Goal: Information Seeking & Learning: Find specific fact

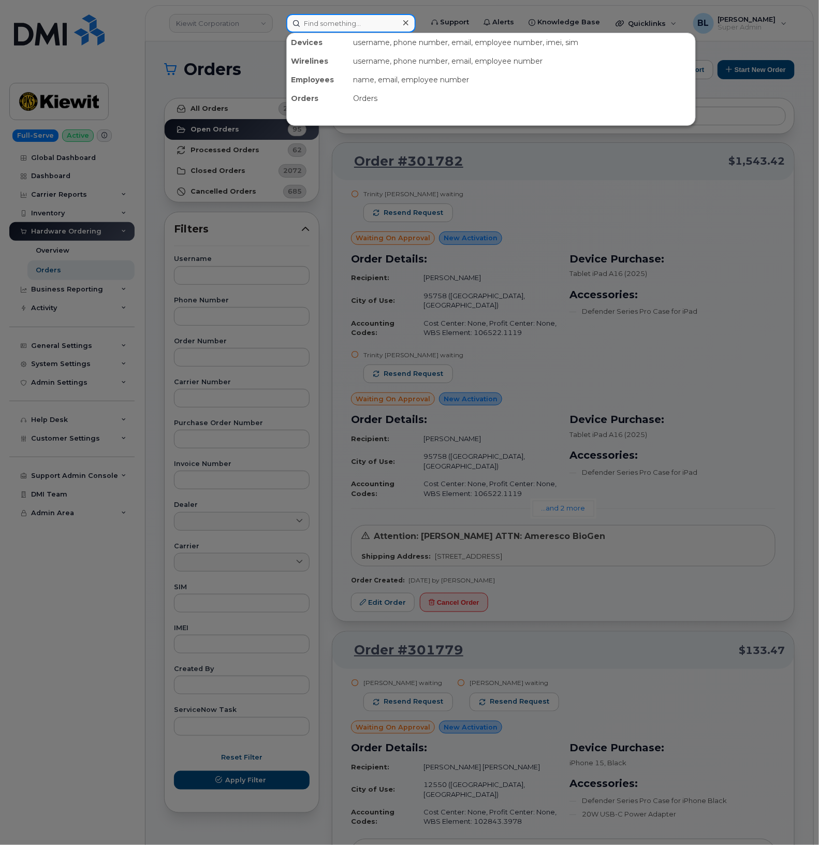
click at [373, 23] on input at bounding box center [350, 23] width 129 height 19
paste input "5627273967"
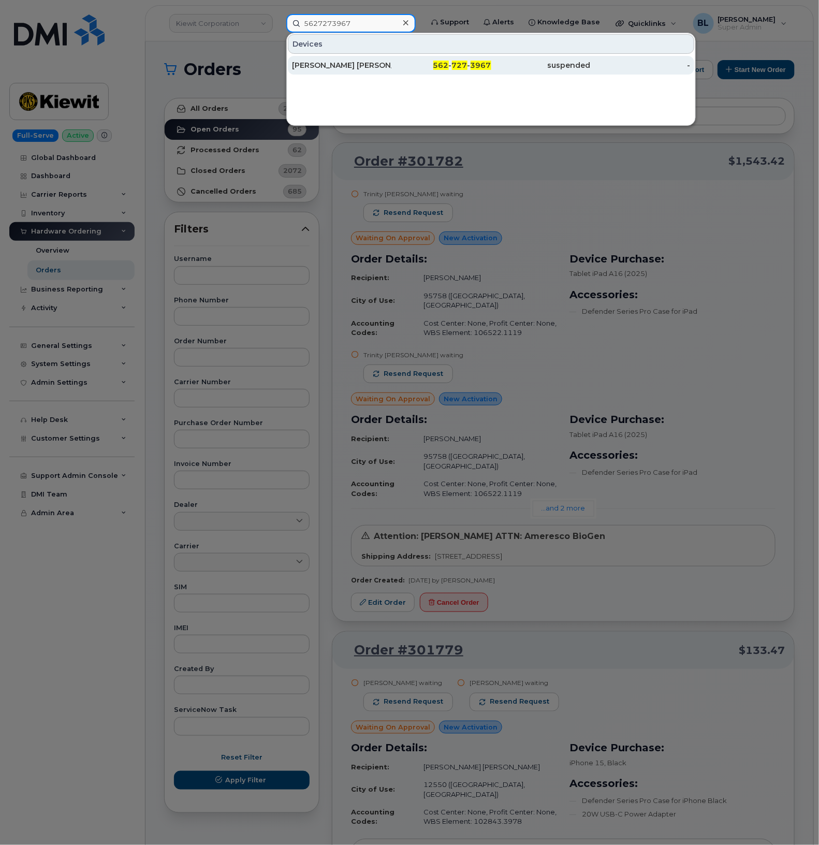
type input "5627273967"
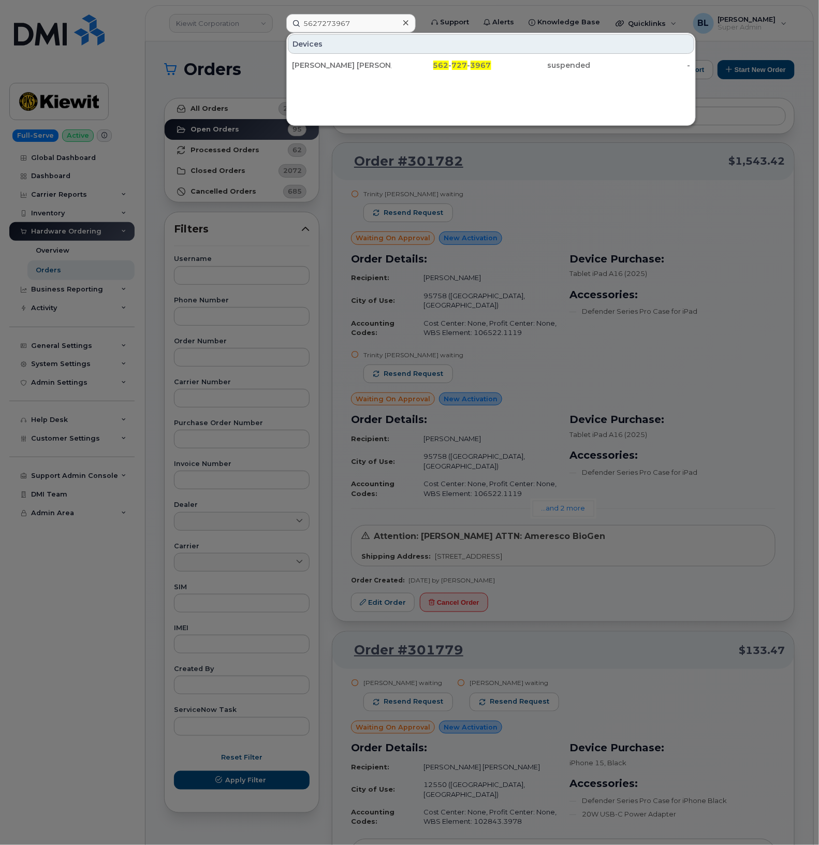
click at [334, 233] on div at bounding box center [409, 422] width 819 height 845
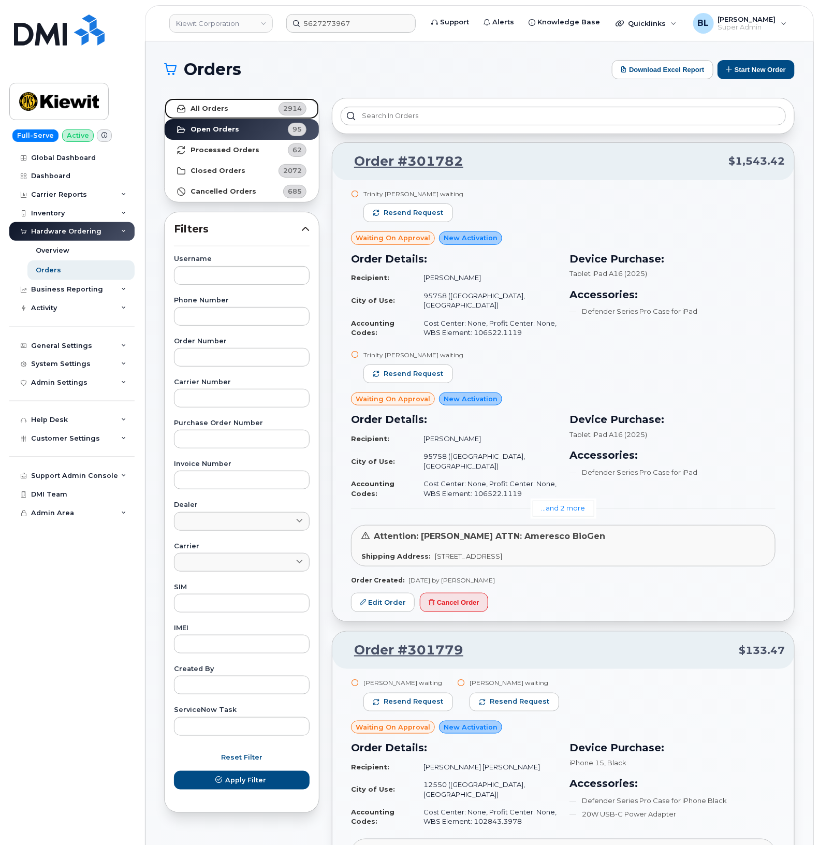
click at [230, 115] on link "All Orders 2914" at bounding box center [242, 108] width 154 height 21
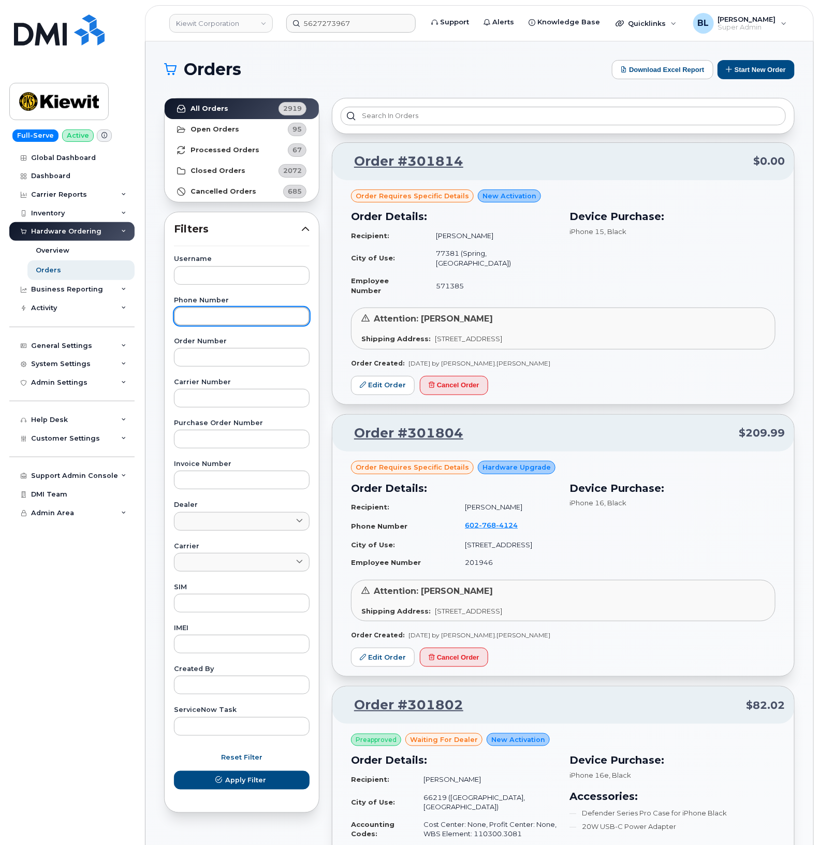
click at [202, 318] on input "text" at bounding box center [242, 316] width 136 height 19
paste input "4027134150"
type input "4027134150"
click at [174, 771] on button "Apply Filter" at bounding box center [242, 780] width 136 height 19
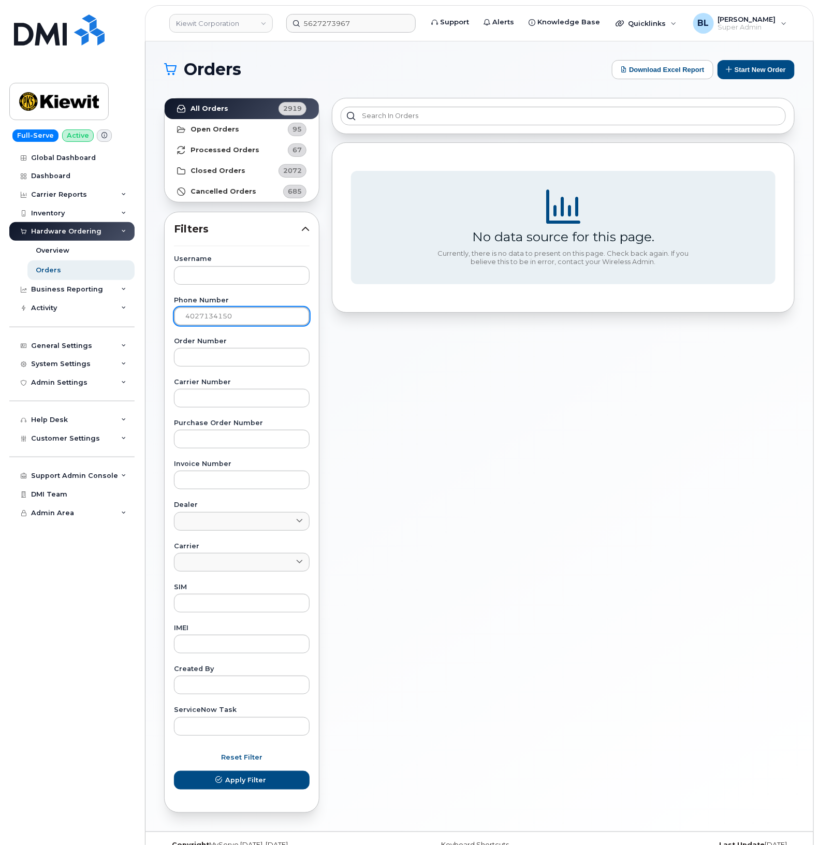
drag, startPoint x: 250, startPoint y: 314, endPoint x: -12, endPoint y: 286, distance: 263.4
click at [0, 286] on html "Kiewit Corporation 5627273967 Support Alerts Knowledge Base Quicklinks Suspend …" at bounding box center [409, 432] width 819 height 865
click at [241, 359] on input "text" at bounding box center [242, 357] width 136 height 19
paste input "296744"
click at [174, 771] on button "Apply Filter" at bounding box center [242, 780] width 136 height 19
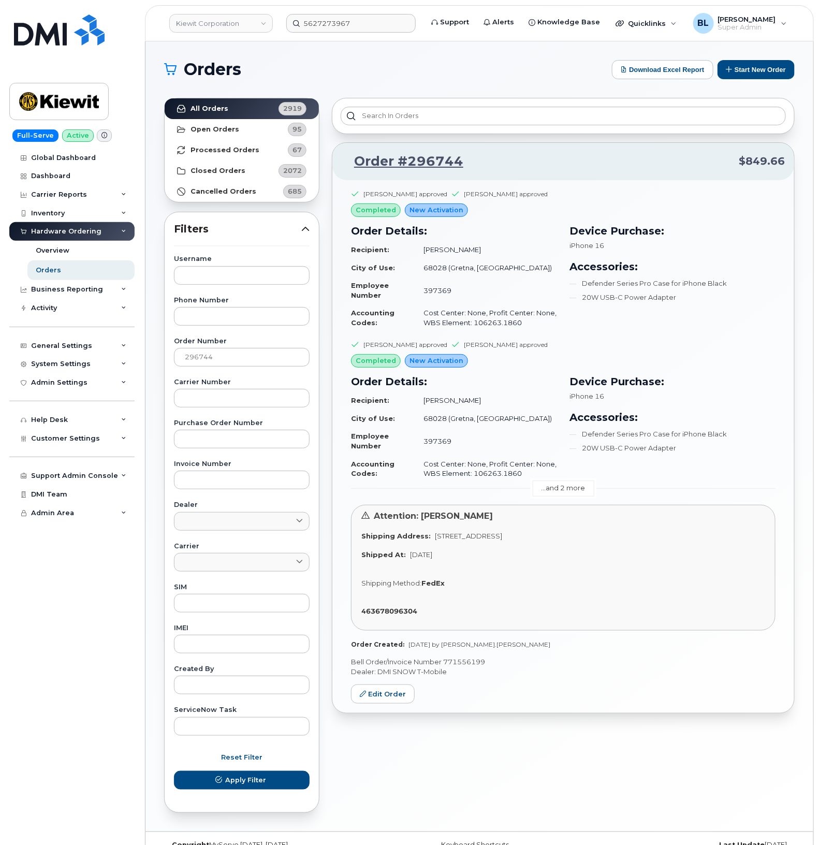
click at [560, 486] on link "...and 2 more" at bounding box center [564, 488] width 62 height 16
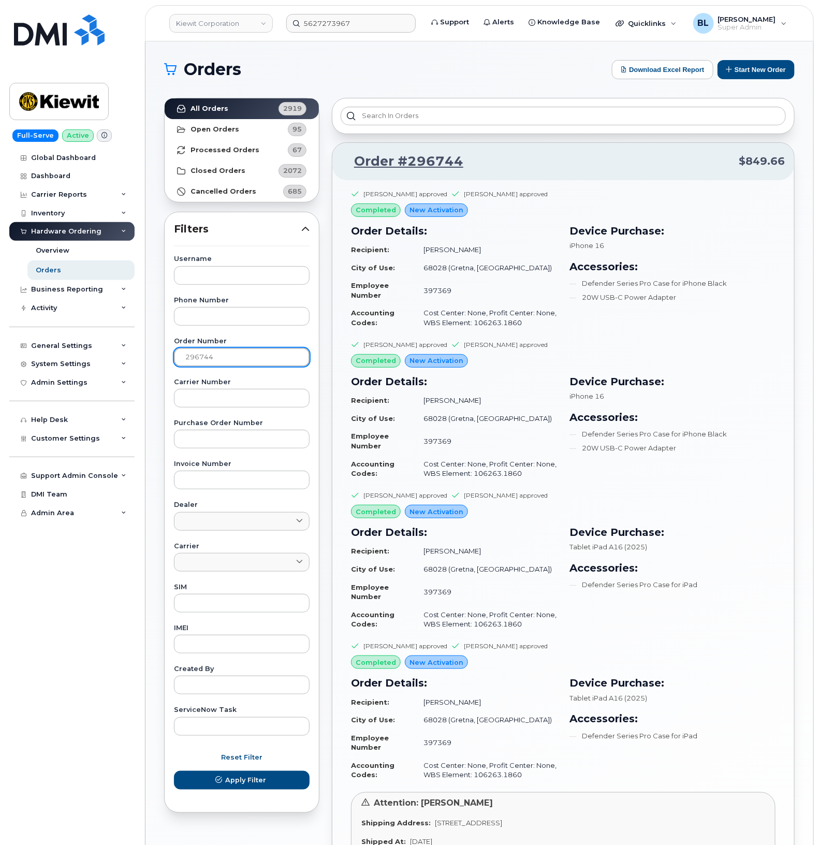
drag, startPoint x: 275, startPoint y: 361, endPoint x: -19, endPoint y: 342, distance: 294.7
click at [0, 342] on html "Kiewit Corporation 5627273967 Support Alerts Knowledge Base Quicklinks Suspend …" at bounding box center [409, 531] width 819 height 1062
paste input "612"
type input "296612"
click at [174, 771] on button "Apply Filter" at bounding box center [242, 780] width 136 height 19
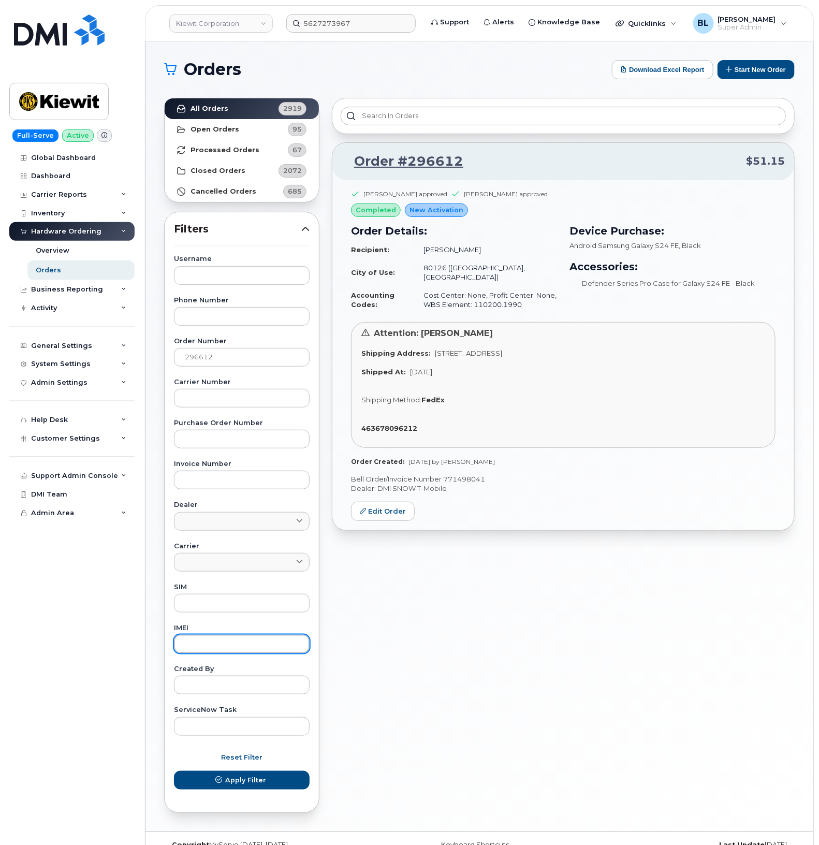
click at [237, 641] on input "text" at bounding box center [242, 644] width 136 height 19
paste input "357981369052121"
type input "357981369052121"
drag, startPoint x: 216, startPoint y: 348, endPoint x: -150, endPoint y: 321, distance: 366.5
click at [0, 321] on html "Kiewit Corporation 5627273967 Support Alerts Knowledge Base Quicklinks Suspend …" at bounding box center [409, 432] width 819 height 865
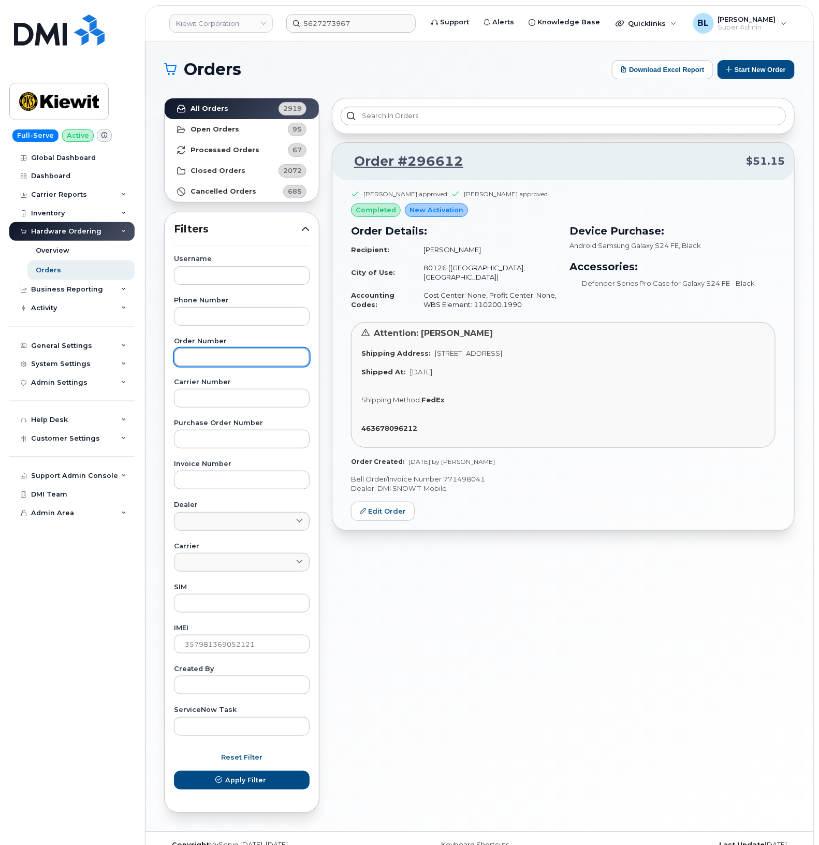
click at [174, 771] on button "Apply Filter" at bounding box center [242, 780] width 136 height 19
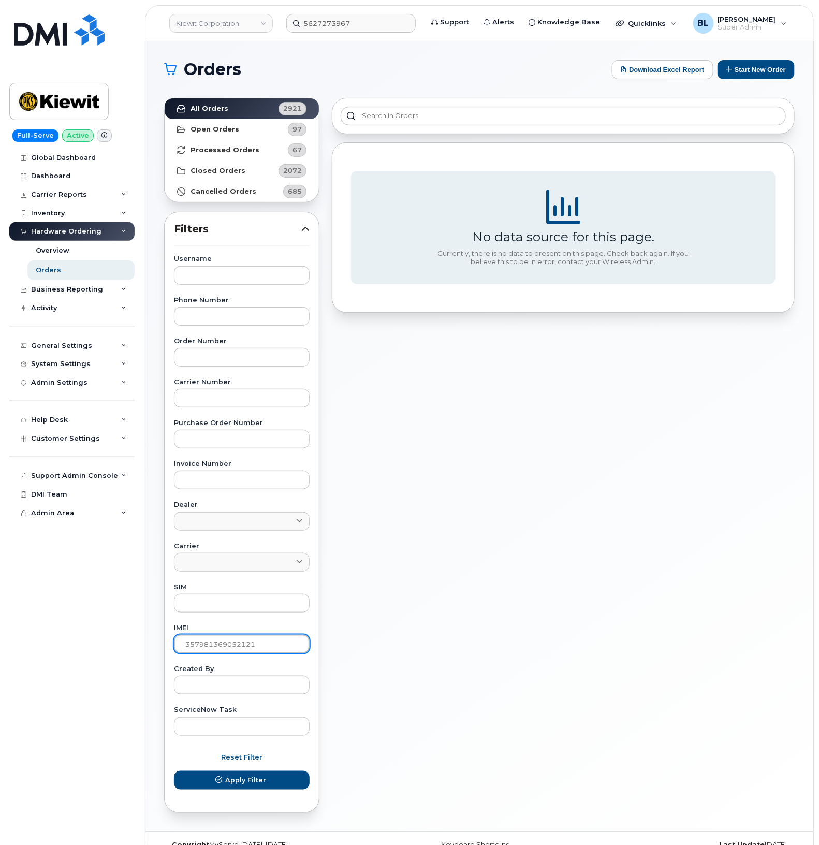
drag, startPoint x: 277, startPoint y: 646, endPoint x: 1, endPoint y: 599, distance: 279.8
click at [145, 613] on div "Kiewit Corporation 5627273967 Support Alerts Knowledge Base Quicklinks Suspend …" at bounding box center [479, 436] width 668 height 790
paste input "513595830967"
click at [174, 771] on button "Apply Filter" at bounding box center [242, 780] width 136 height 19
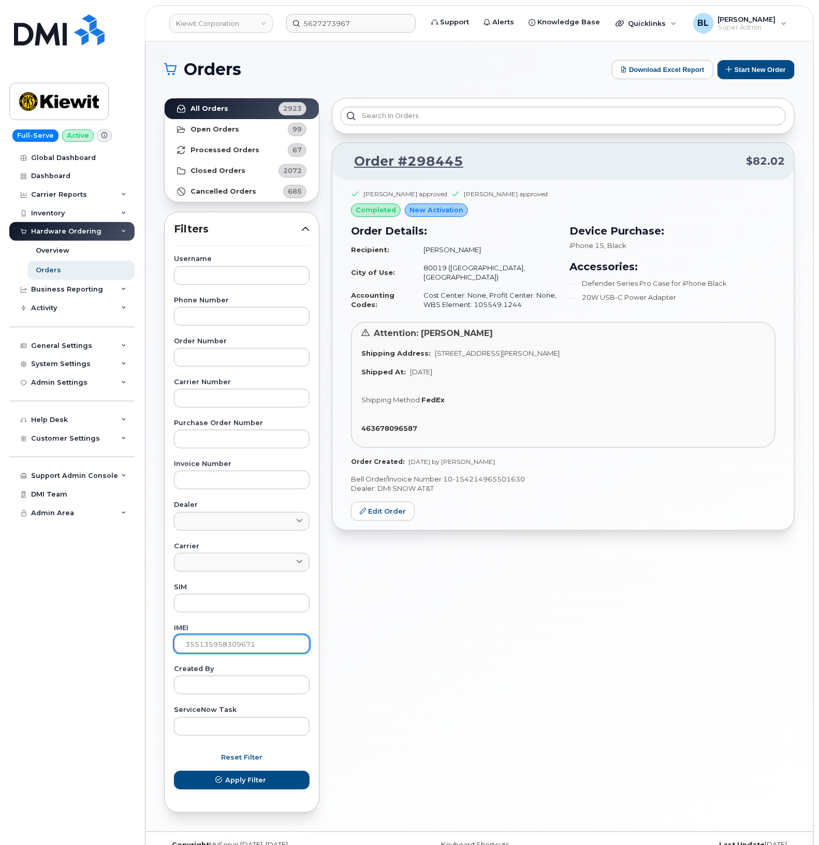
drag, startPoint x: 125, startPoint y: 640, endPoint x: -109, endPoint y: 623, distance: 234.7
click at [0, 623] on html "Kiewit Corporation 5627273967 Support Alerts Knowledge Base Quicklinks Suspend …" at bounding box center [409, 432] width 819 height 865
paste input "0447833431496"
click at [174, 771] on button "Apply Filter" at bounding box center [242, 780] width 136 height 19
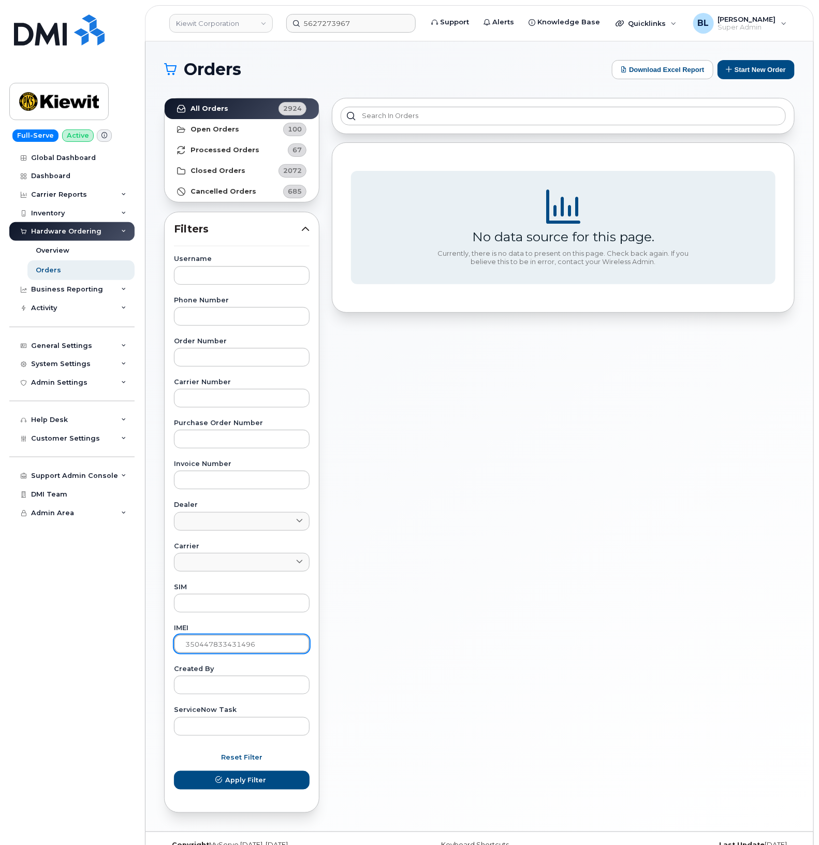
drag, startPoint x: 293, startPoint y: 638, endPoint x: -91, endPoint y: 611, distance: 384.6
click at [0, 611] on html "Kiewit Corporation 5627273967 Support Alerts Knowledge Base Quicklinks Suspend …" at bounding box center [409, 432] width 819 height 865
paste input "49417307897"
click at [174, 771] on button "Apply Filter" at bounding box center [242, 780] width 136 height 19
drag, startPoint x: 280, startPoint y: 644, endPoint x: 5, endPoint y: 648, distance: 274.9
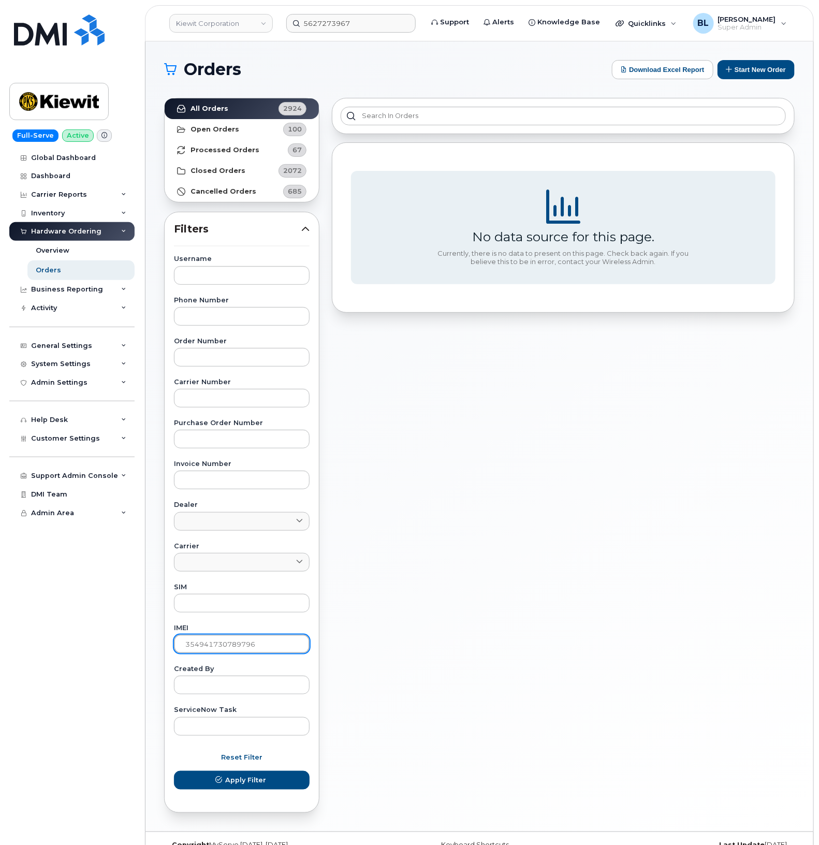
click at [145, 648] on div "Kiewit Corporation 5627273967 Support Alerts Knowledge Base Quicklinks Suspend …" at bounding box center [479, 436] width 668 height 790
paste input "6832823793001"
type input "356832823793001"
click at [174, 771] on button "Apply Filter" at bounding box center [242, 780] width 136 height 19
click at [564, 492] on div "No data source for this page. Currently, there is no data to present on this pa…" at bounding box center [563, 455] width 475 height 727
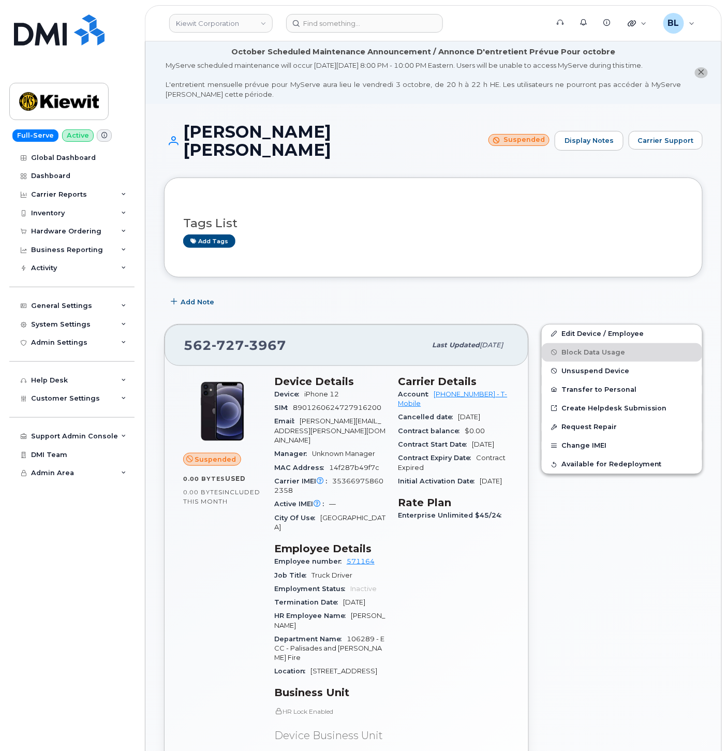
click at [360, 242] on div "Tags List Add tags" at bounding box center [433, 227] width 539 height 99
click at [640, 622] on div "Edit Device / Employee Block Data Usage Unsuspend Device Transfer to Personal C…" at bounding box center [622, 611] width 174 height 586
click at [364, 293] on div "Add Note" at bounding box center [433, 302] width 539 height 19
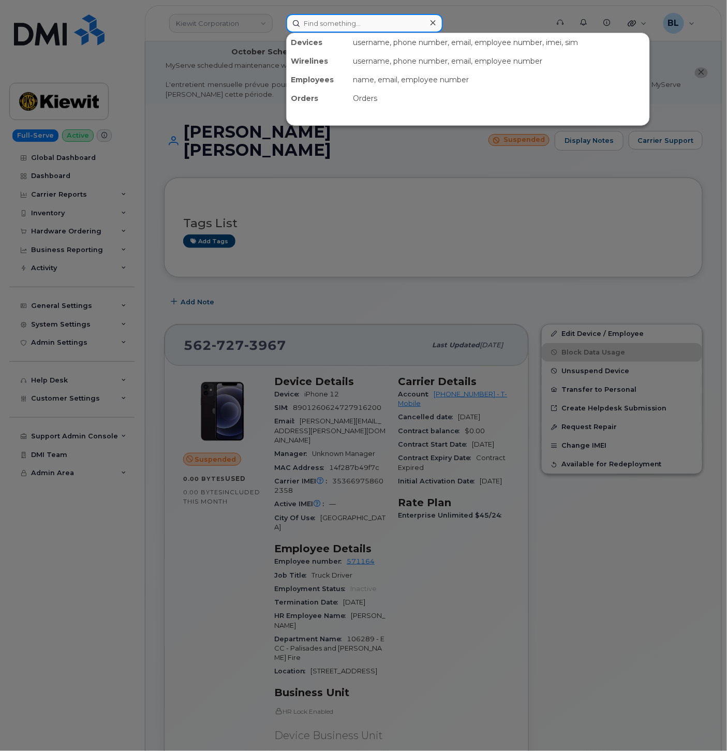
click at [365, 25] on input at bounding box center [364, 23] width 157 height 19
paste input "4027134150"
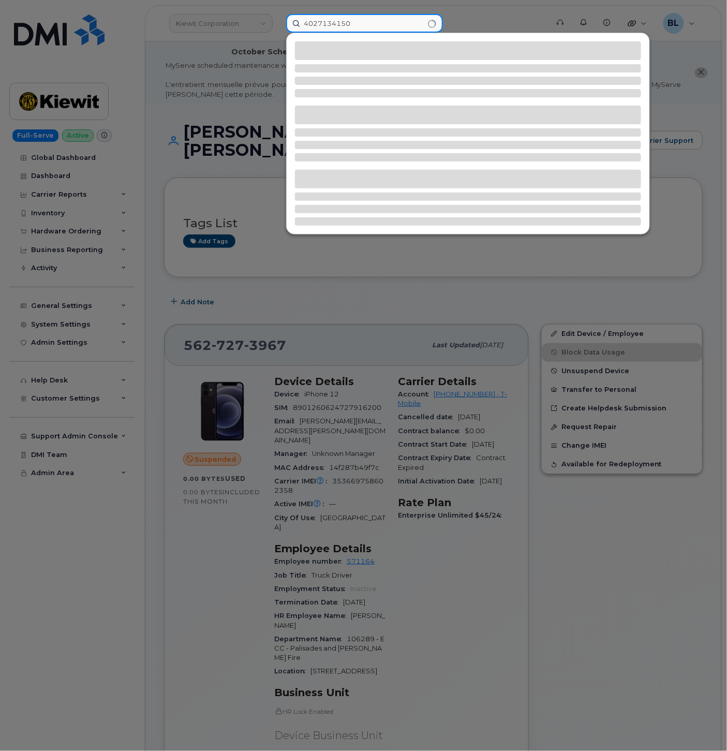
type input "4027134150"
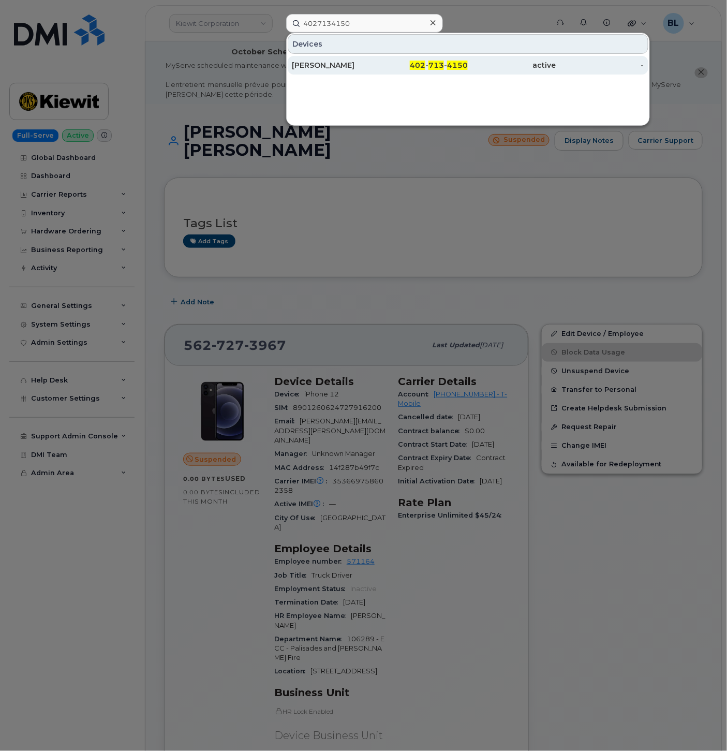
click at [333, 61] on div "KIEWIT" at bounding box center [336, 65] width 88 height 10
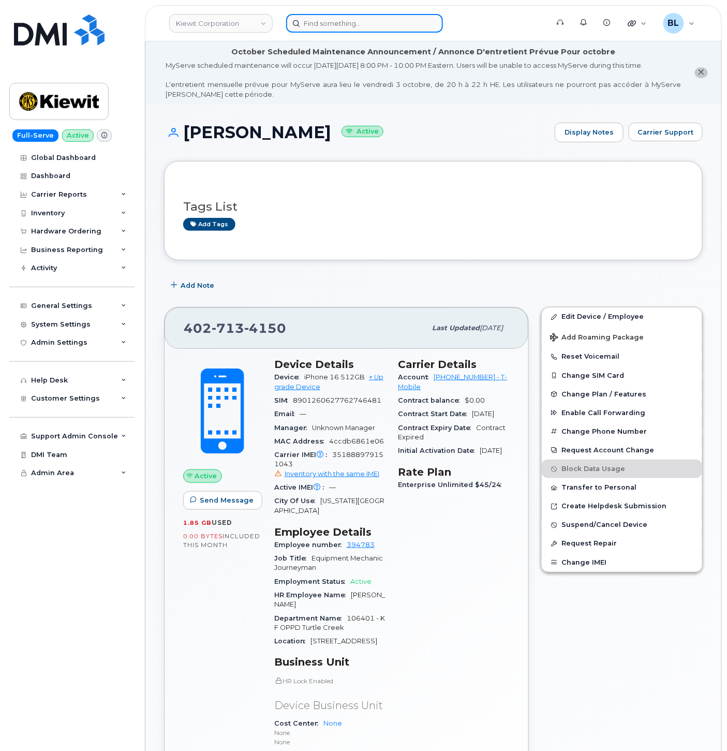
click at [335, 16] on input at bounding box center [364, 23] width 157 height 19
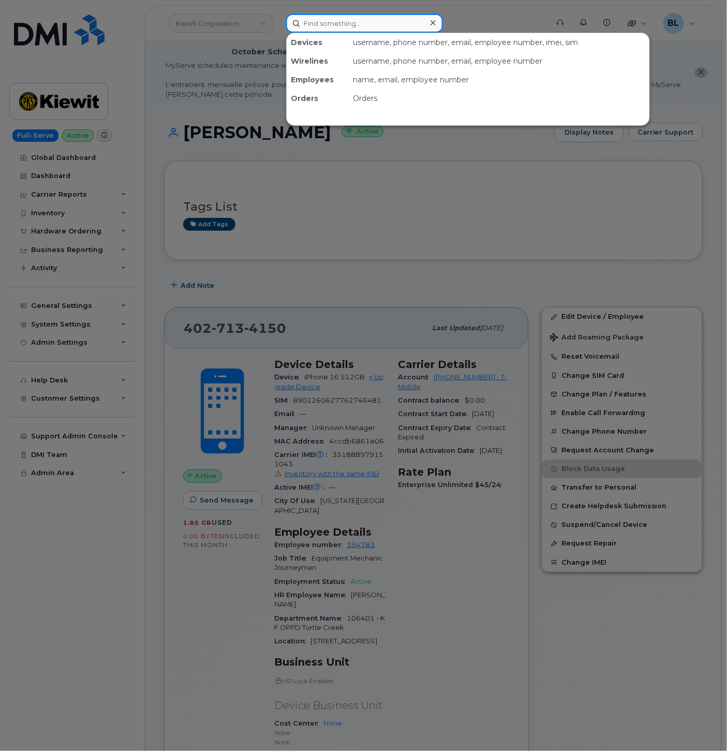
paste input "4027134070"
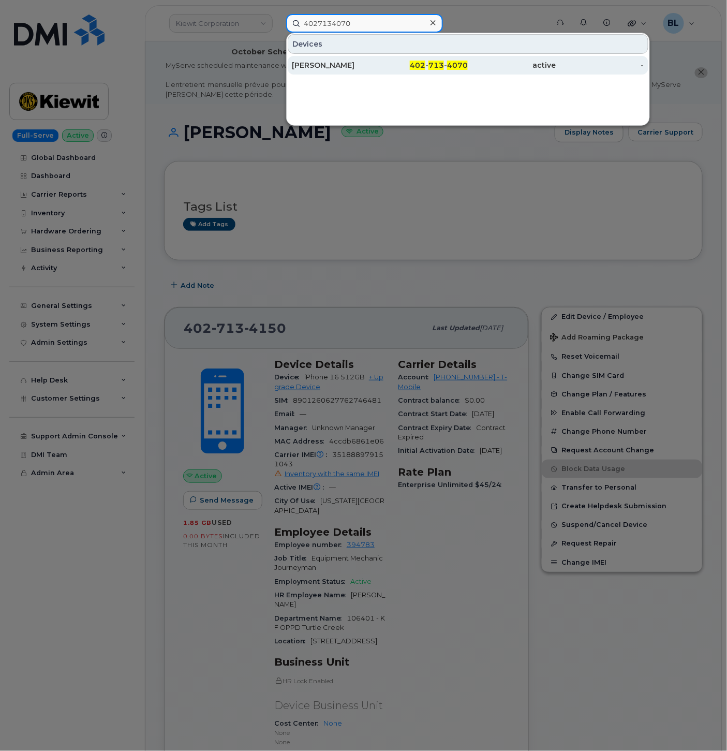
type input "4027134070"
click at [385, 67] on div "402 - 713 - 4070" at bounding box center [424, 65] width 88 height 10
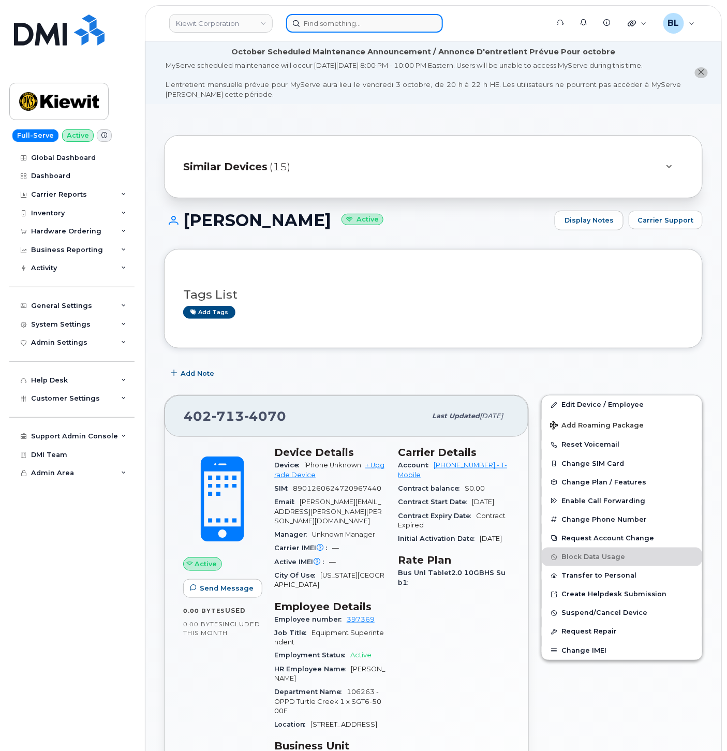
click at [371, 25] on input at bounding box center [364, 23] width 157 height 19
paste input "9546582581"
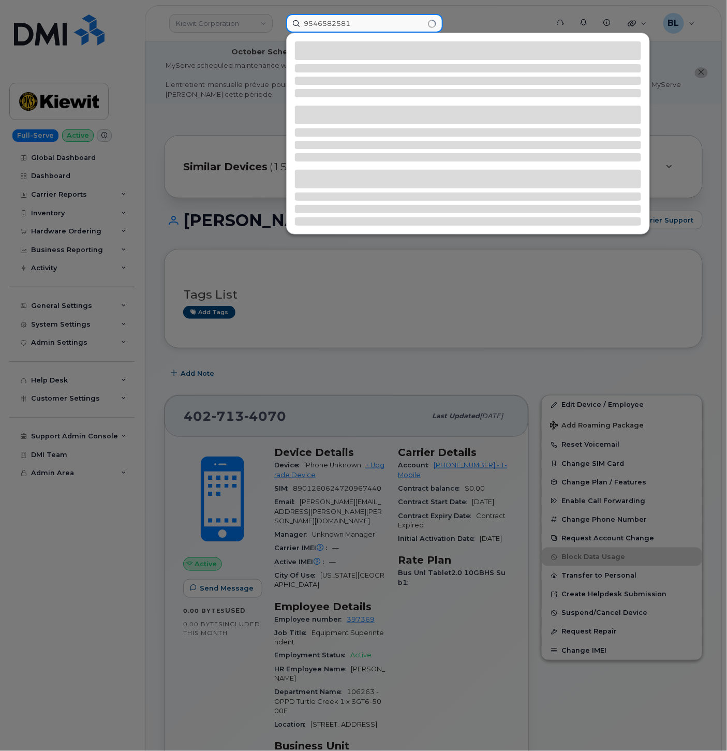
type input "9546582581"
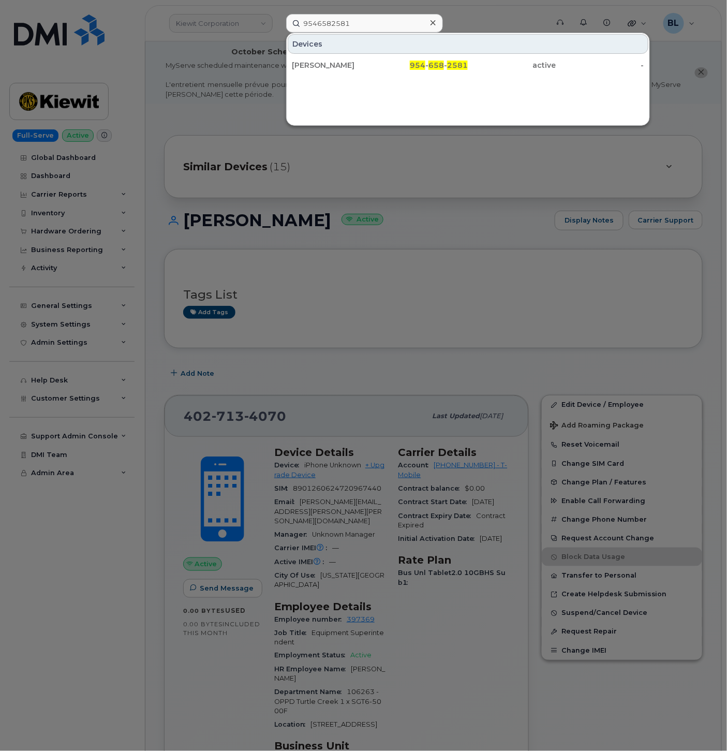
drag, startPoint x: 373, startPoint y: 66, endPoint x: 83, endPoint y: 94, distance: 291.8
click at [373, 66] on div "[PERSON_NAME]" at bounding box center [336, 65] width 88 height 10
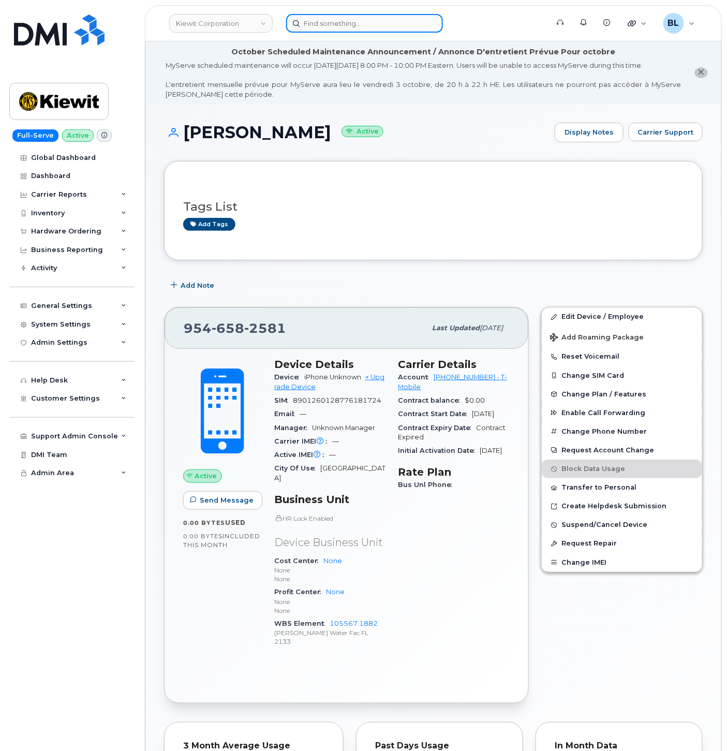
click at [348, 14] on input at bounding box center [364, 23] width 157 height 19
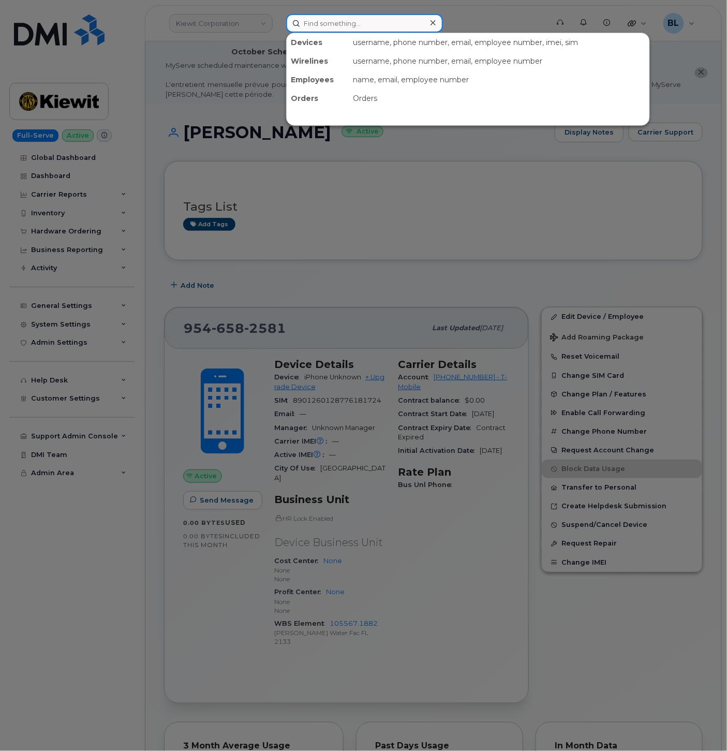
paste input "2089578465"
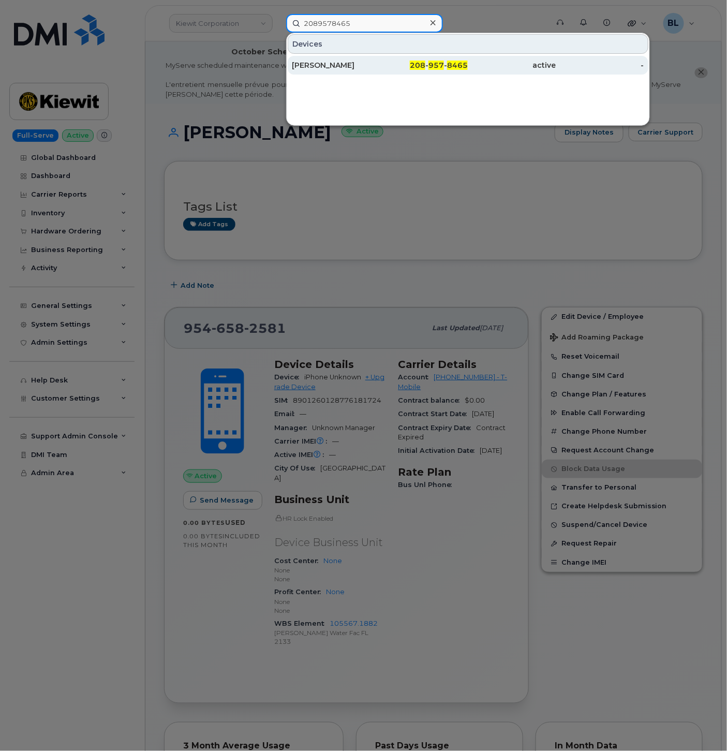
type input "2089578465"
click at [362, 66] on div "[PERSON_NAME]" at bounding box center [336, 65] width 88 height 10
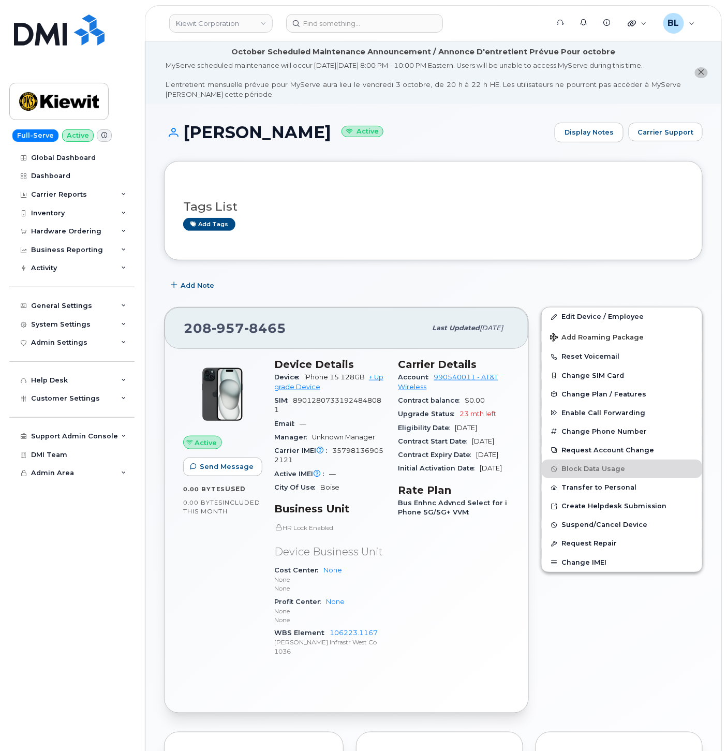
click at [375, 451] on span "357981369052121" at bounding box center [328, 455] width 109 height 17
click at [375, 450] on span "357981369052121" at bounding box center [328, 455] width 109 height 17
copy span "357981369052121"
drag, startPoint x: 676, startPoint y: 145, endPoint x: 640, endPoint y: 128, distance: 39.6
click at [674, 143] on div "EDDIE LOBOS Active Display Notes Carrier Support" at bounding box center [433, 142] width 539 height 38
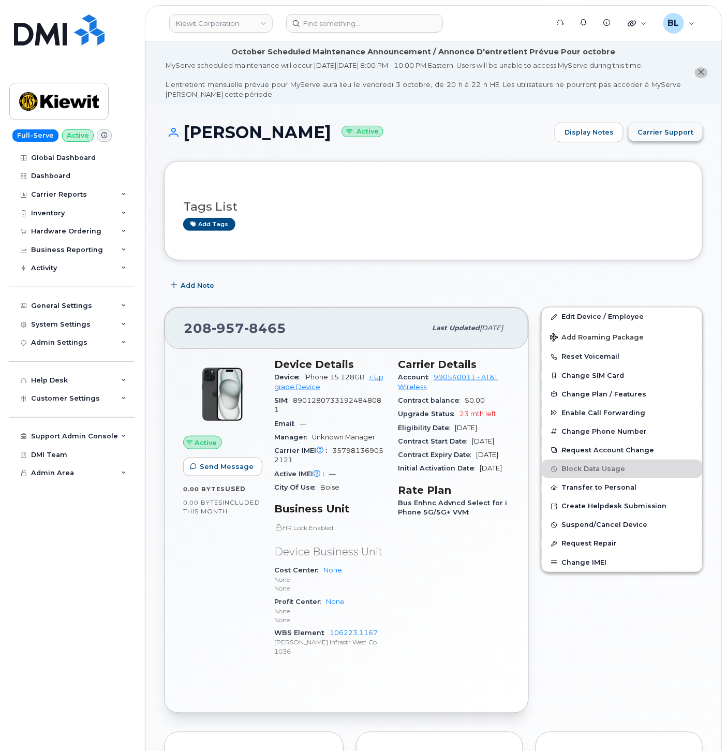
click at [634, 125] on button "Carrier Support" at bounding box center [666, 132] width 74 height 19
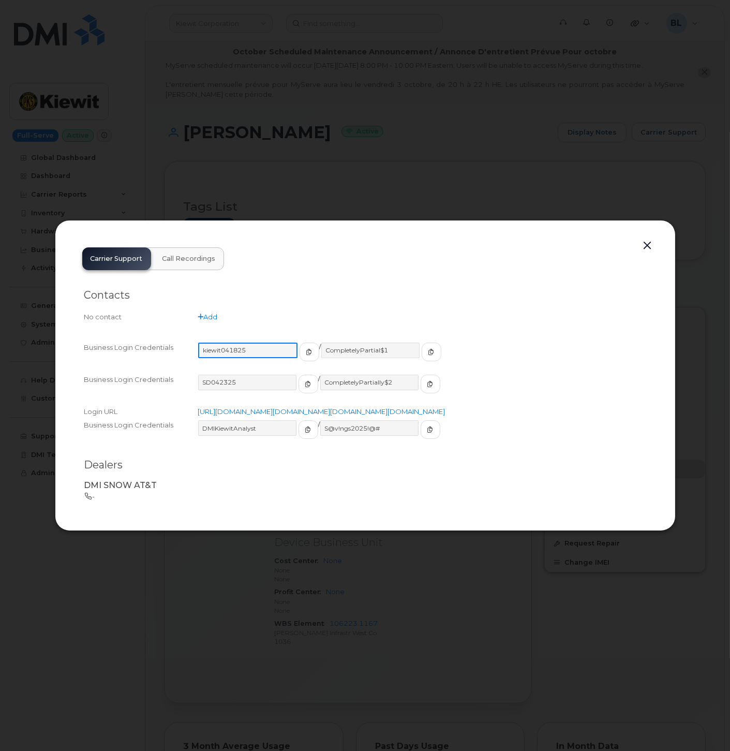
drag, startPoint x: 260, startPoint y: 335, endPoint x: 204, endPoint y: 340, distance: 56.1
click at [204, 343] on input "kiewit041825" at bounding box center [247, 351] width 99 height 16
drag, startPoint x: 249, startPoint y: 338, endPoint x: 259, endPoint y: 338, distance: 10.4
click at [250, 343] on input "kiewit041825" at bounding box center [247, 351] width 99 height 16
click at [221, 343] on input "kiewit041825" at bounding box center [247, 351] width 99 height 16
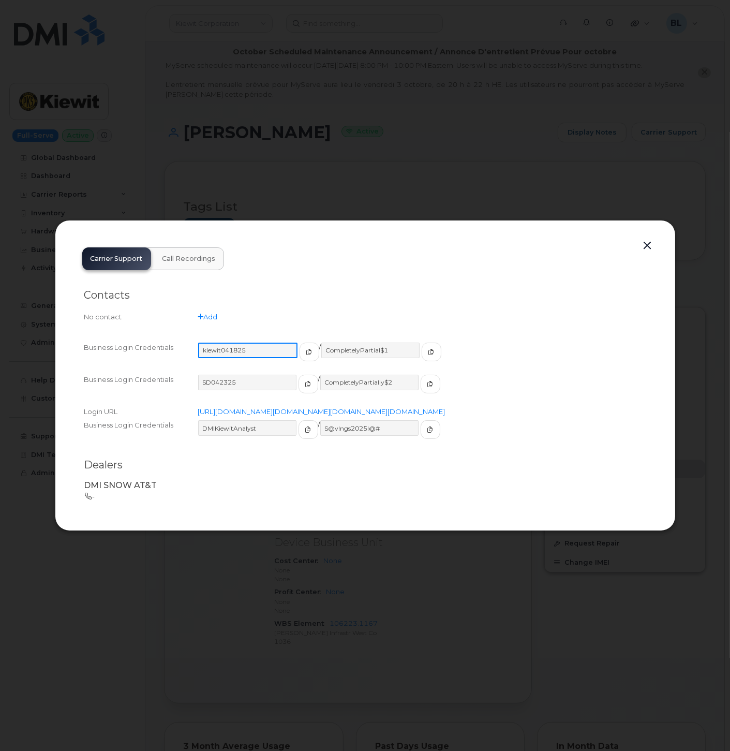
drag, startPoint x: 254, startPoint y: 335, endPoint x: 198, endPoint y: 334, distance: 55.9
click at [198, 343] on input "kiewit041825" at bounding box center [247, 351] width 99 height 16
drag, startPoint x: 387, startPoint y: 335, endPoint x: 316, endPoint y: 343, distance: 70.8
click at [320, 343] on input "CompletelyPartial$1" at bounding box center [369, 351] width 99 height 16
drag, startPoint x: 648, startPoint y: 229, endPoint x: 646, endPoint y: 236, distance: 6.9
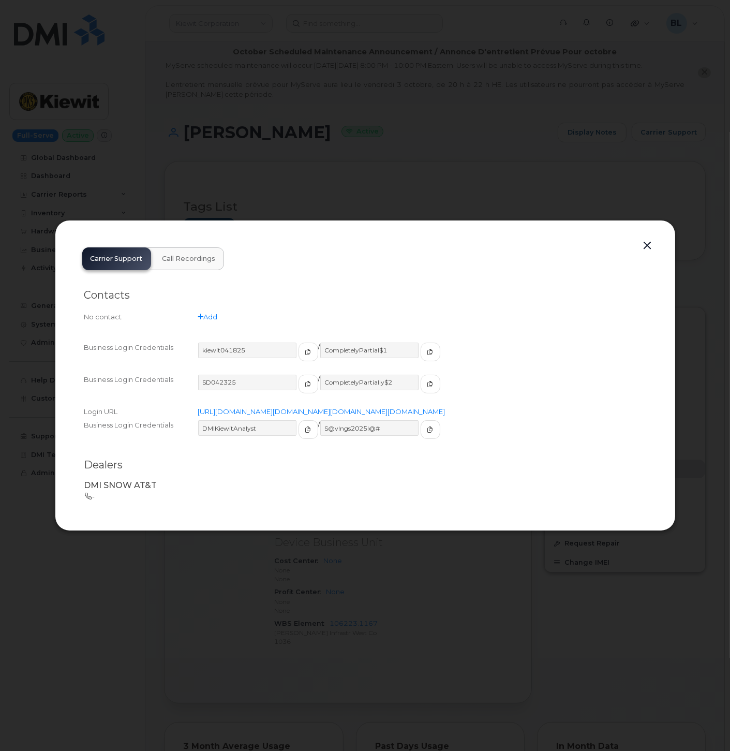
click at [648, 239] on button "button" at bounding box center [648, 246] width 16 height 14
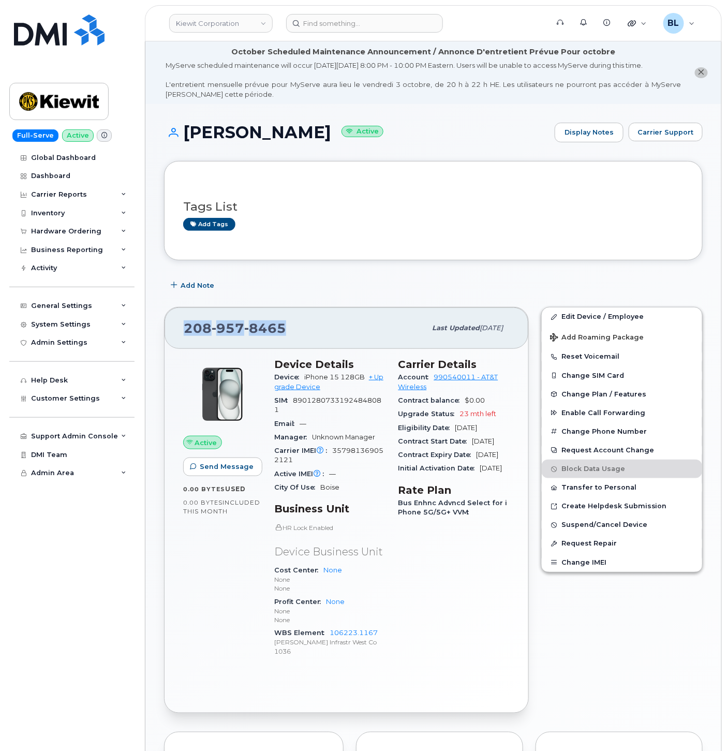
drag, startPoint x: 190, startPoint y: 327, endPoint x: 304, endPoint y: 343, distance: 114.9
click at [304, 343] on div "208 957 8465 Last updated Sep 12, 2025" at bounding box center [347, 328] width 364 height 41
drag, startPoint x: 396, startPoint y: 272, endPoint x: 373, endPoint y: 153, distance: 121.2
click at [396, 272] on div "Tags List Add tags Add Note 208 957 8465 Last updated Sep 12, 2025 Active Send …" at bounding box center [433, 646] width 539 height 970
click at [376, 14] on input at bounding box center [364, 23] width 157 height 19
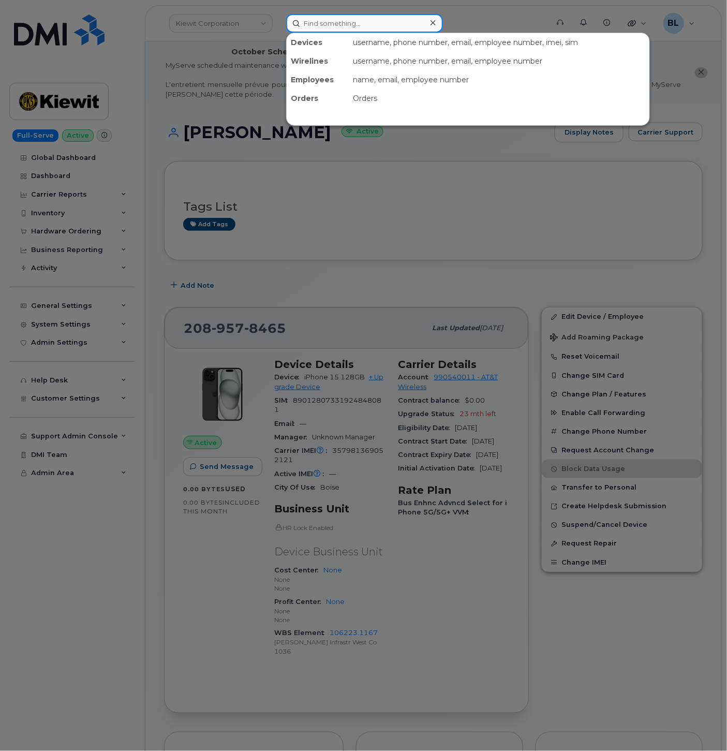
paste input "9079871613"
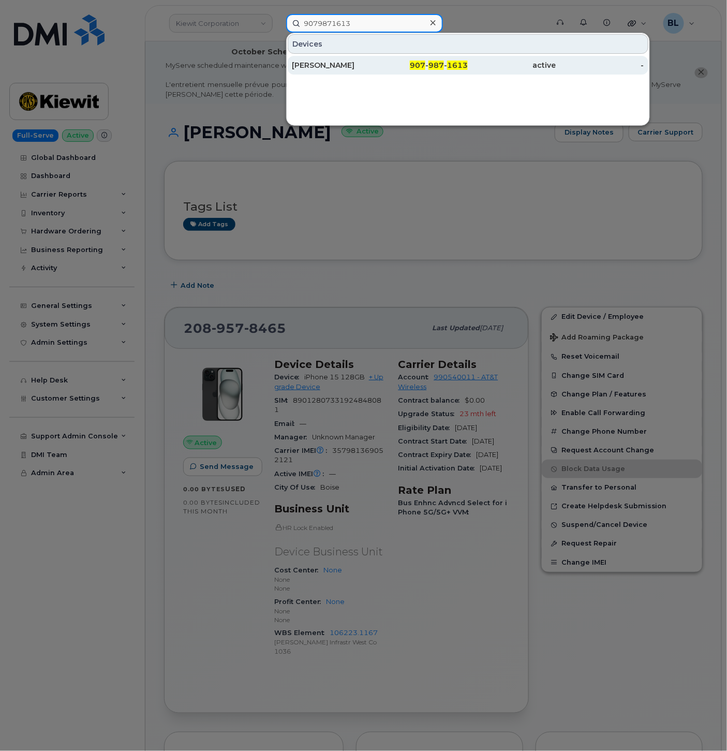
type input "9079871613"
click at [332, 64] on div "NICHOLAS MCNEIL" at bounding box center [336, 65] width 88 height 10
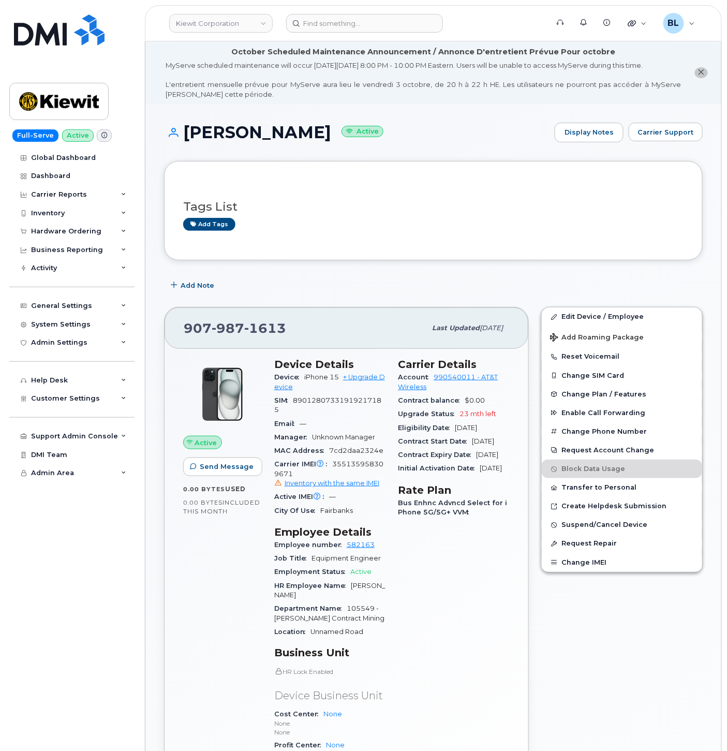
click at [352, 467] on span "355135958309671 Inventory with the same IMEI" at bounding box center [330, 474] width 112 height 28
copy span "355135958309671"
click at [318, 33] on header "[PERSON_NAME] Corporation Support Alerts Knowledge Base Quicklinks Suspend / Ca…" at bounding box center [433, 23] width 577 height 36
click at [334, 22] on input at bounding box center [364, 23] width 157 height 19
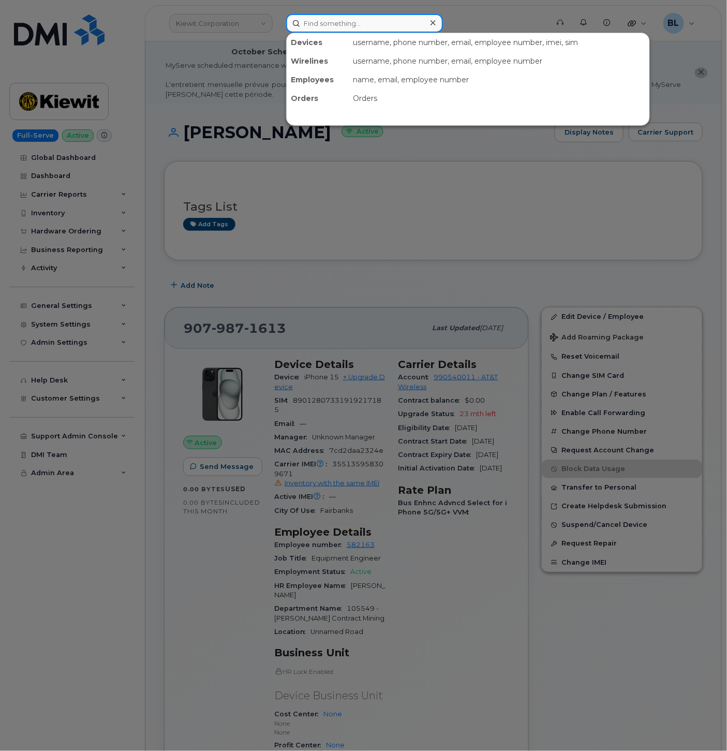
paste input "3462136226"
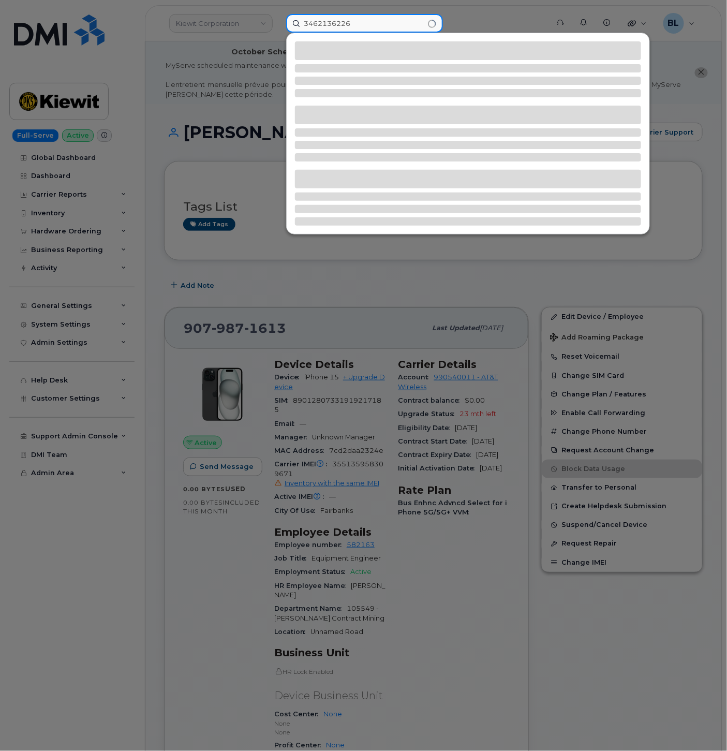
type input "3462136226"
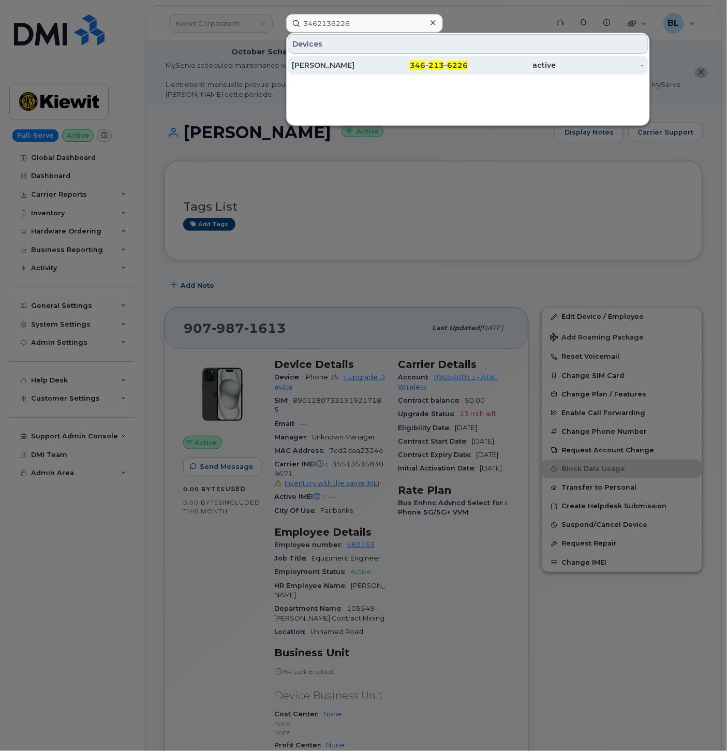
drag, startPoint x: 350, startPoint y: 45, endPoint x: 354, endPoint y: 57, distance: 12.9
click at [350, 45] on div "Devices" at bounding box center [468, 44] width 361 height 20
click at [355, 61] on div "[PERSON_NAME]" at bounding box center [336, 65] width 88 height 10
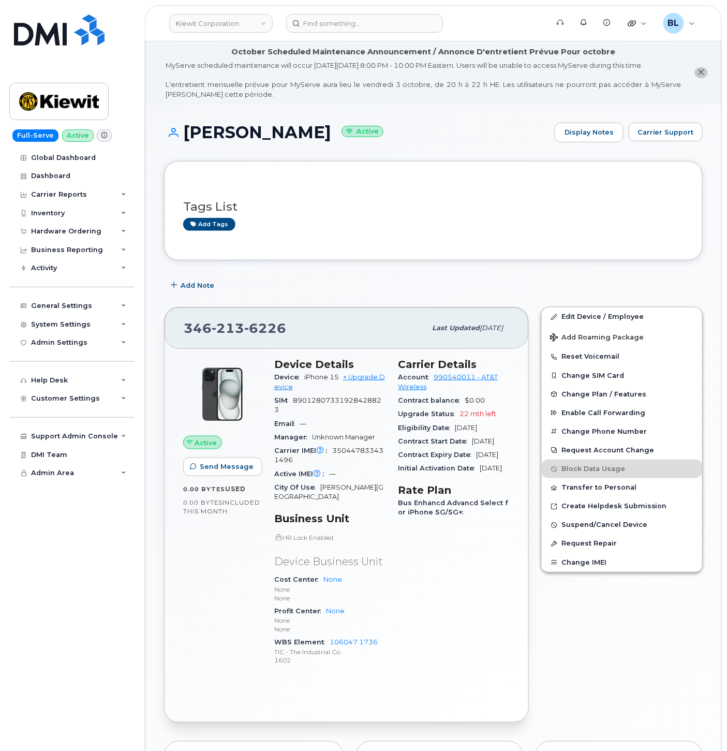
click at [365, 454] on span "350447833431496" at bounding box center [328, 455] width 109 height 17
click at [366, 451] on span "350447833431496" at bounding box center [328, 455] width 109 height 17
copy span "350447833431496"
click at [373, 14] on input at bounding box center [364, 23] width 157 height 19
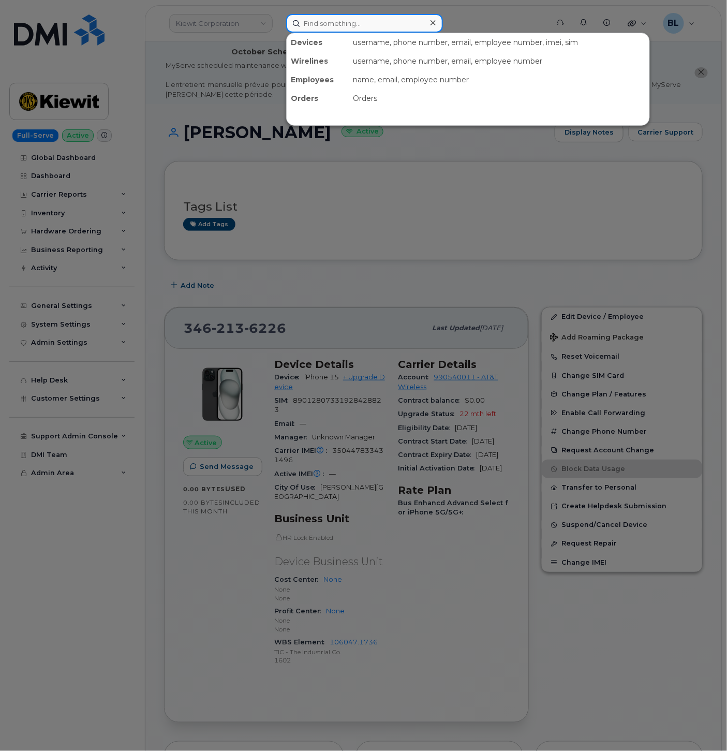
paste input "6629311843"
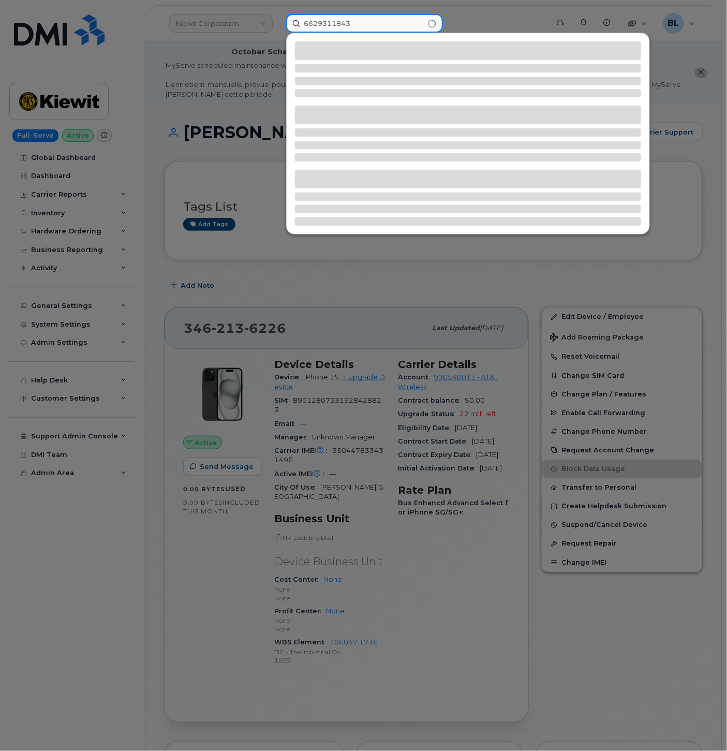
type input "6629311843"
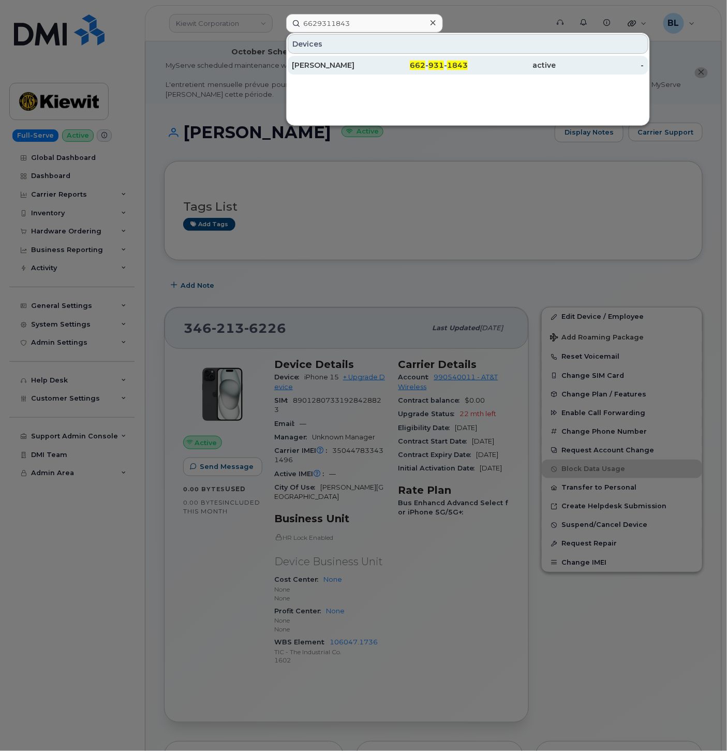
drag, startPoint x: 494, startPoint y: 67, endPoint x: 484, endPoint y: 70, distance: 10.2
click at [493, 67] on div "active" at bounding box center [512, 65] width 88 height 10
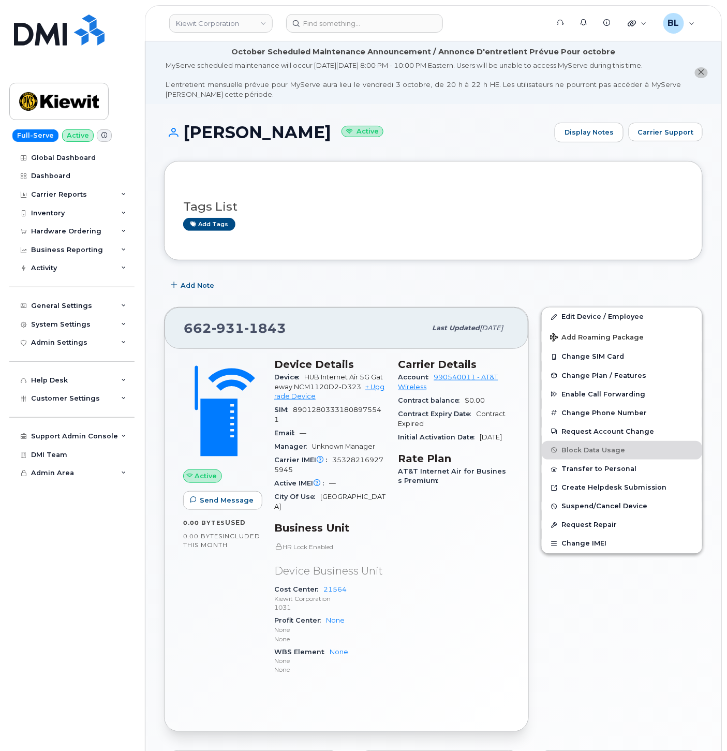
click at [319, 286] on div "Add Note" at bounding box center [433, 285] width 539 height 19
click at [353, 18] on input at bounding box center [364, 23] width 157 height 19
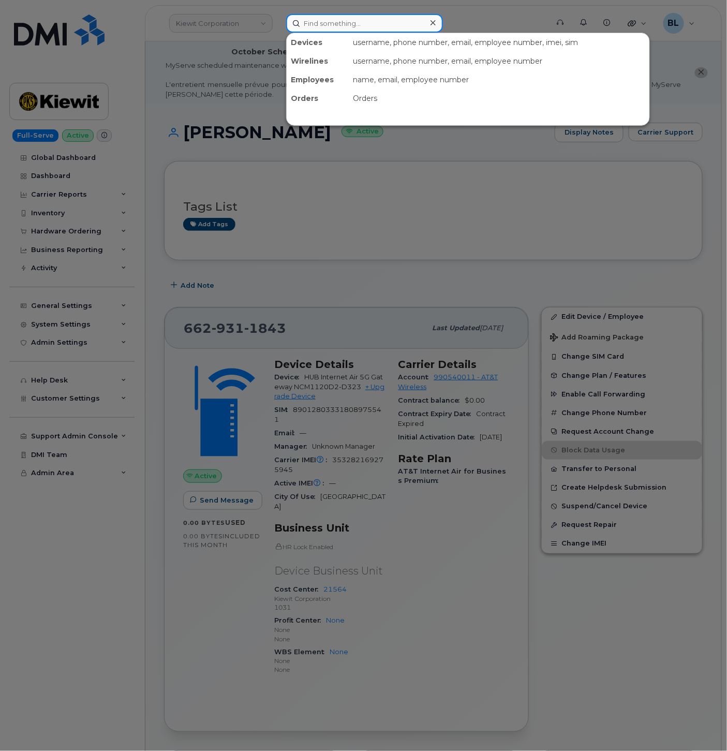
paste input "5052288268"
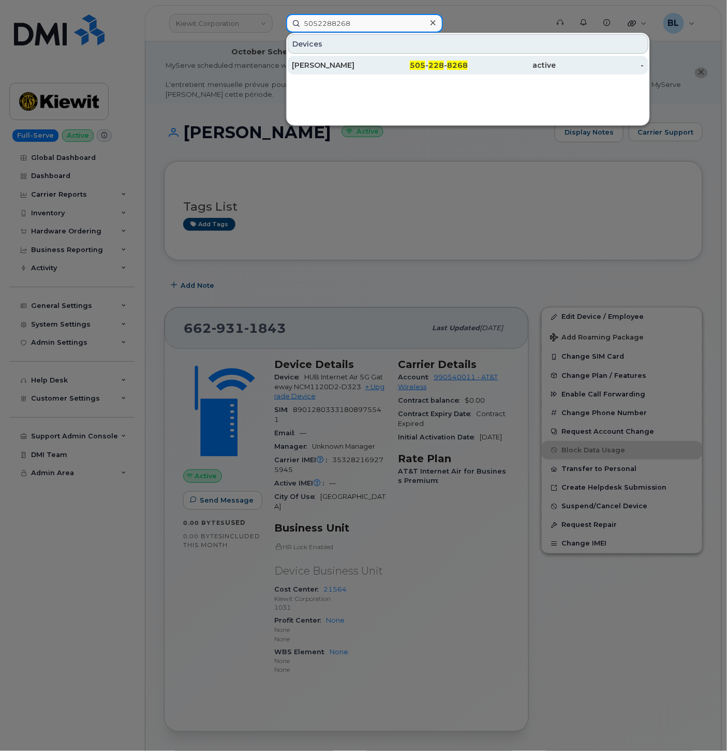
type input "5052288268"
click at [355, 65] on div "[PERSON_NAME]" at bounding box center [336, 65] width 88 height 10
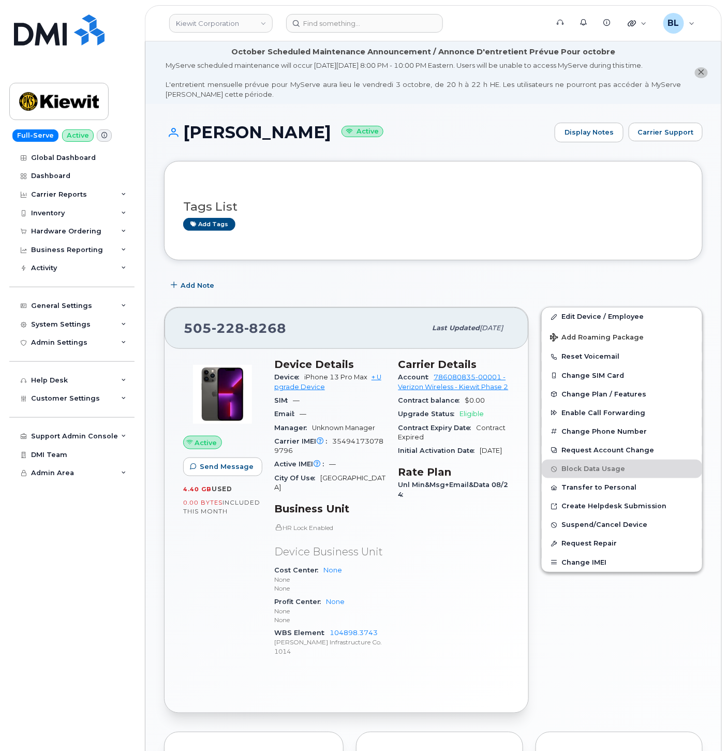
click at [356, 443] on span "354941730789796" at bounding box center [328, 445] width 109 height 17
copy span "354941730789796"
click at [61, 211] on div "Inventory" at bounding box center [48, 213] width 34 height 8
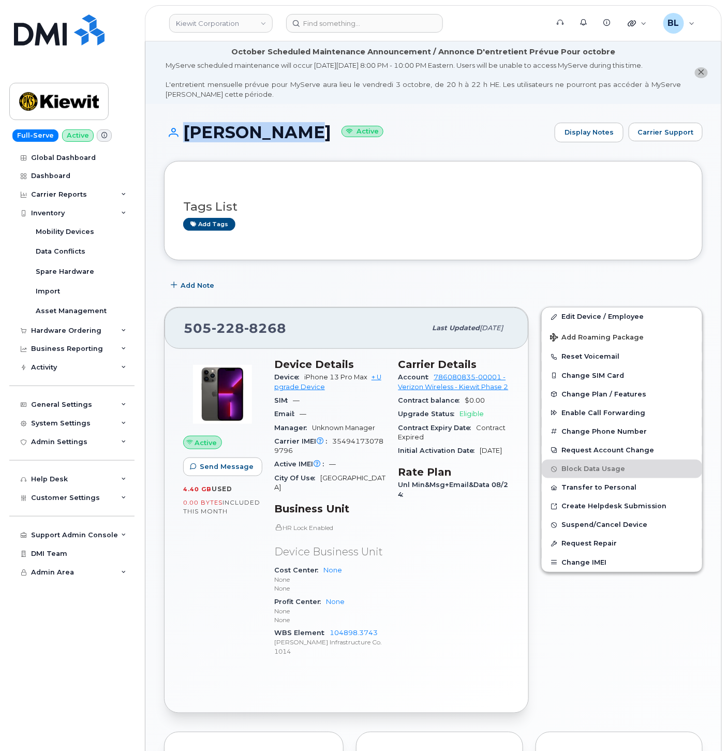
drag, startPoint x: 180, startPoint y: 127, endPoint x: 303, endPoint y: 135, distance: 123.5
click at [303, 135] on h1 "[PERSON_NAME] Active" at bounding box center [357, 132] width 386 height 18
copy h1 "[PERSON_NAME]"
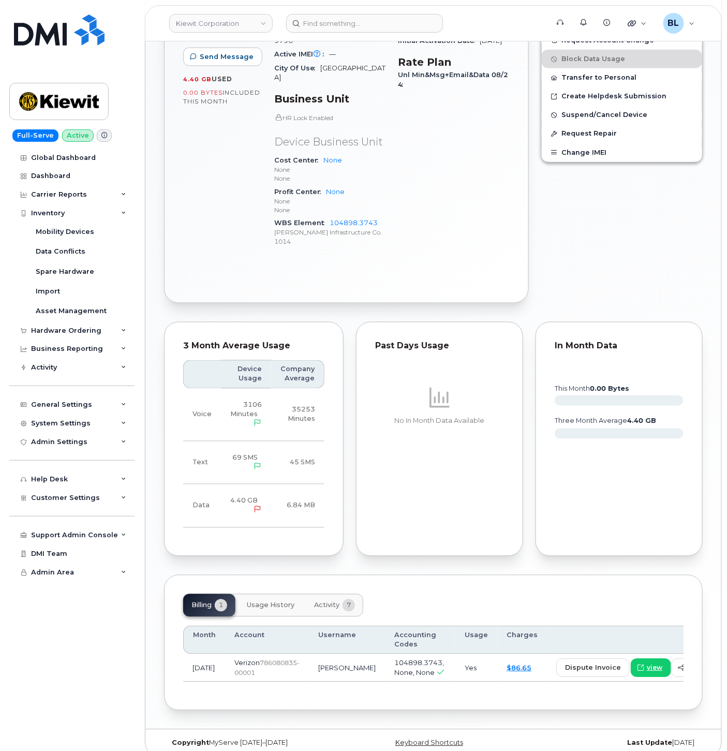
scroll to position [426, 0]
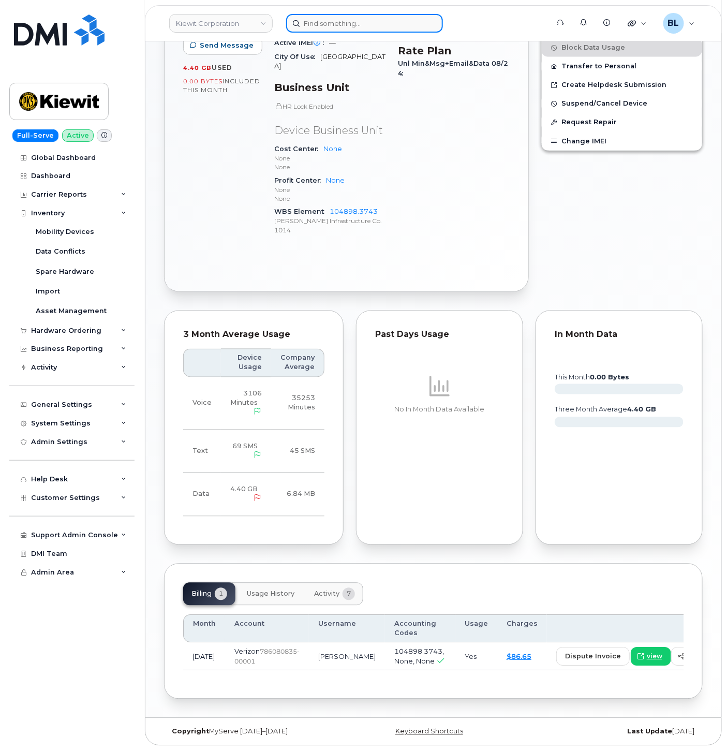
click at [335, 18] on input at bounding box center [364, 23] width 157 height 19
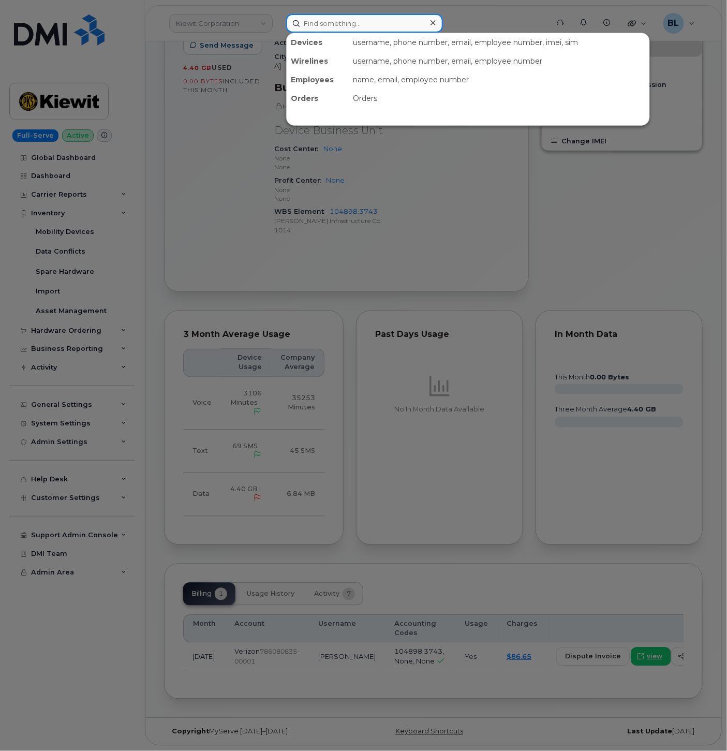
paste input "2534172866"
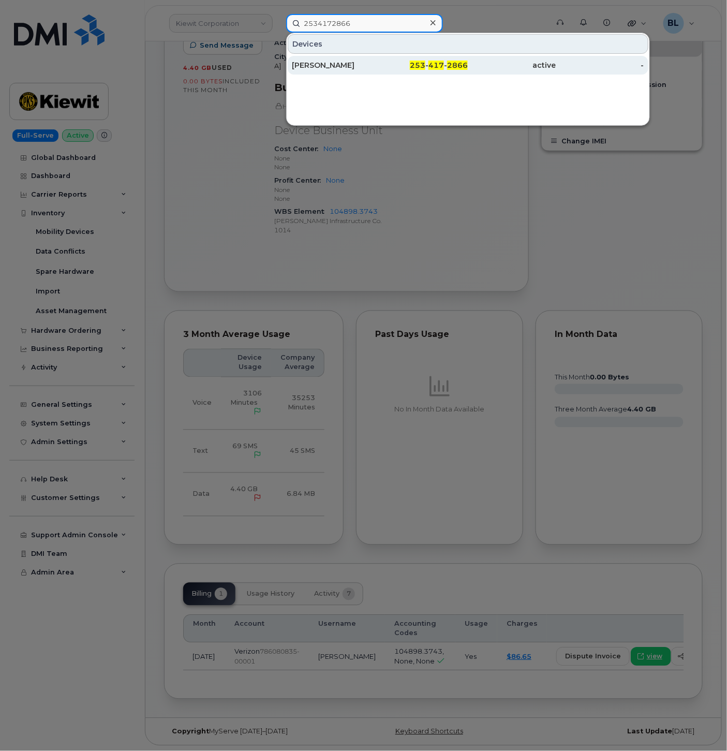
type input "2534172866"
click at [443, 71] on div "253 - 417 - 2866" at bounding box center [424, 65] width 88 height 19
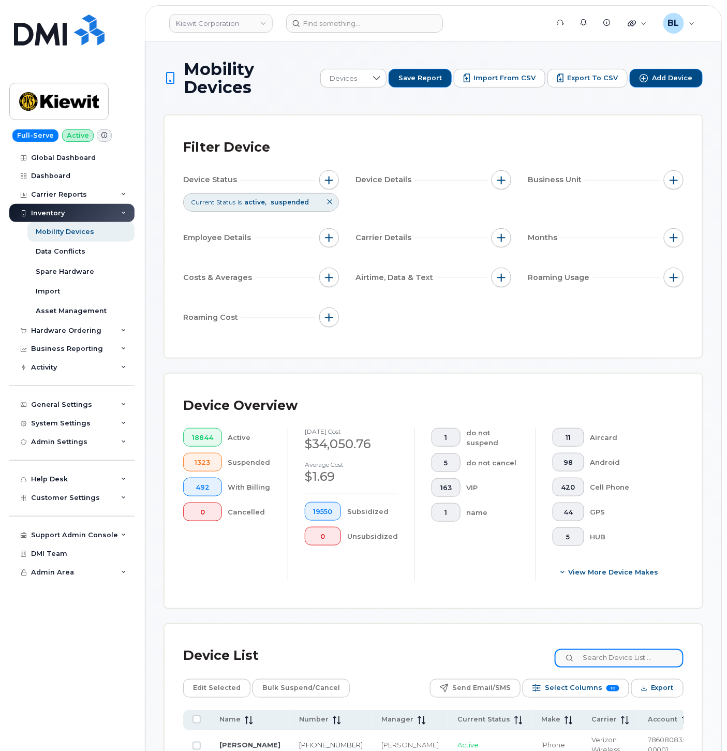
click at [643, 661] on input at bounding box center [619, 658] width 129 height 19
paste input "[PERSON_NAME]"
type input "[PERSON_NAME]"
click at [295, 367] on div "Mobility Devices Devices Save Report Import from CSV Export to CSV Add Device F…" at bounding box center [433, 447] width 539 height 774
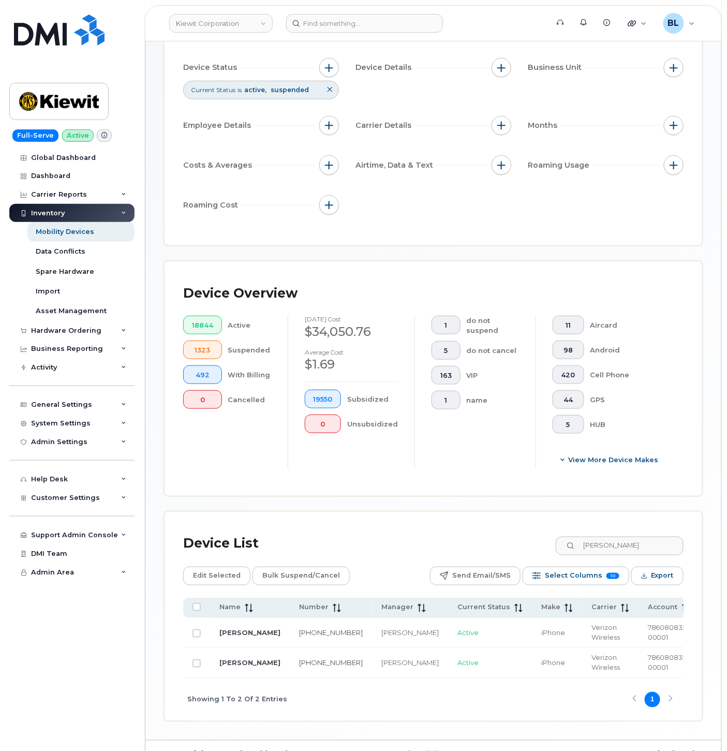
scroll to position [138, 0]
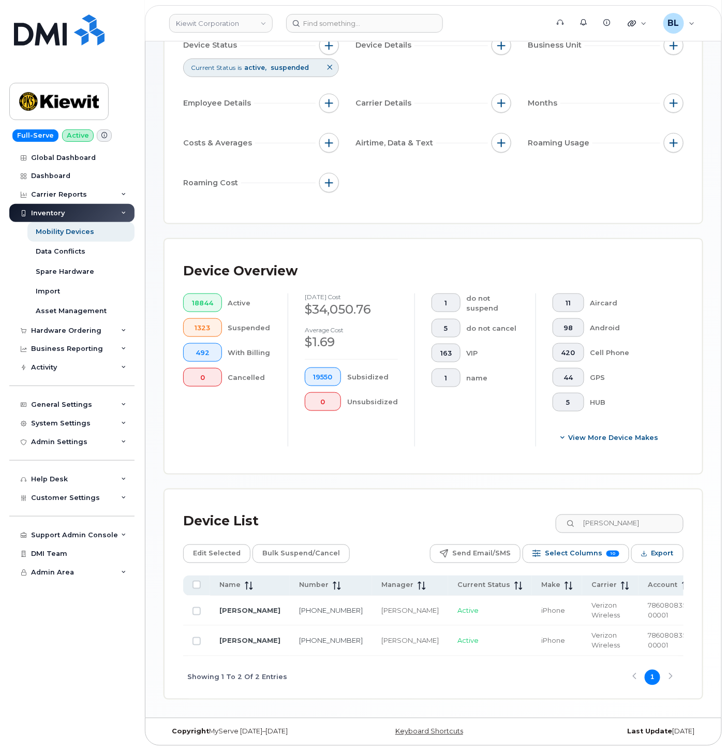
drag, startPoint x: 338, startPoint y: 659, endPoint x: 433, endPoint y: 660, distance: 95.8
click at [433, 660] on div "Showing 1 To 2 Of 2 Entries 1" at bounding box center [433, 677] width 501 height 43
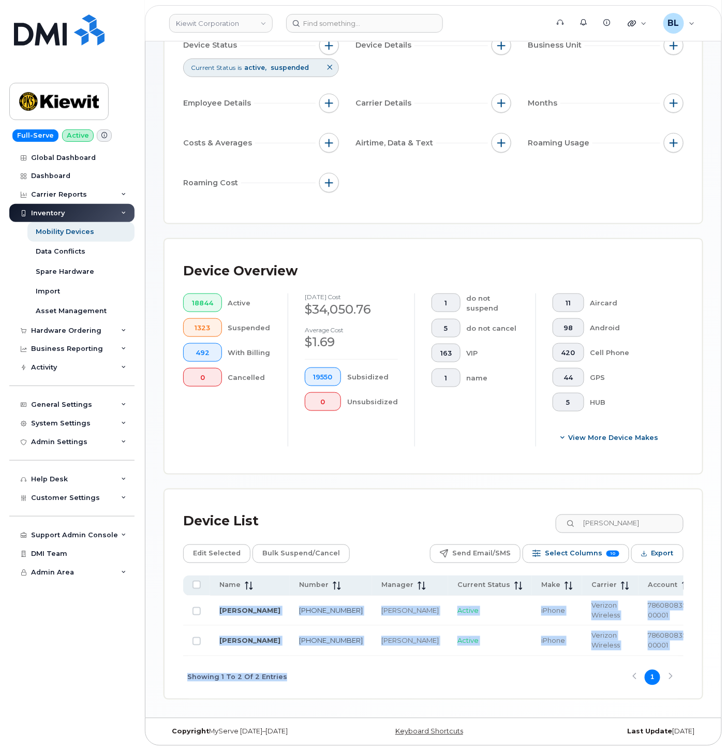
drag, startPoint x: 437, startPoint y: 656, endPoint x: 475, endPoint y: 655, distance: 37.8
click at [475, 655] on div "Name Number Manager Current Status Make Carrier Account Rate Plan Cost Center P…" at bounding box center [433, 637] width 501 height 123
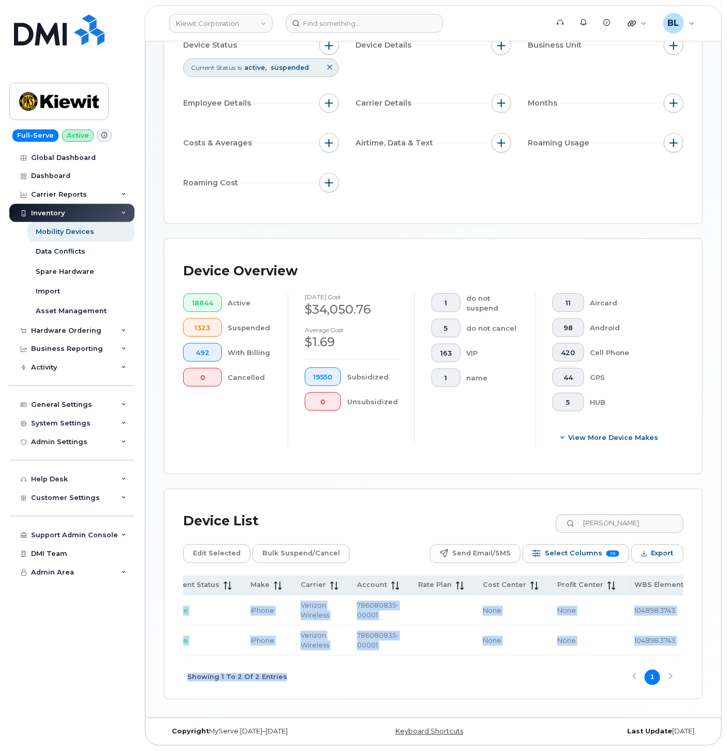
scroll to position [0, 314]
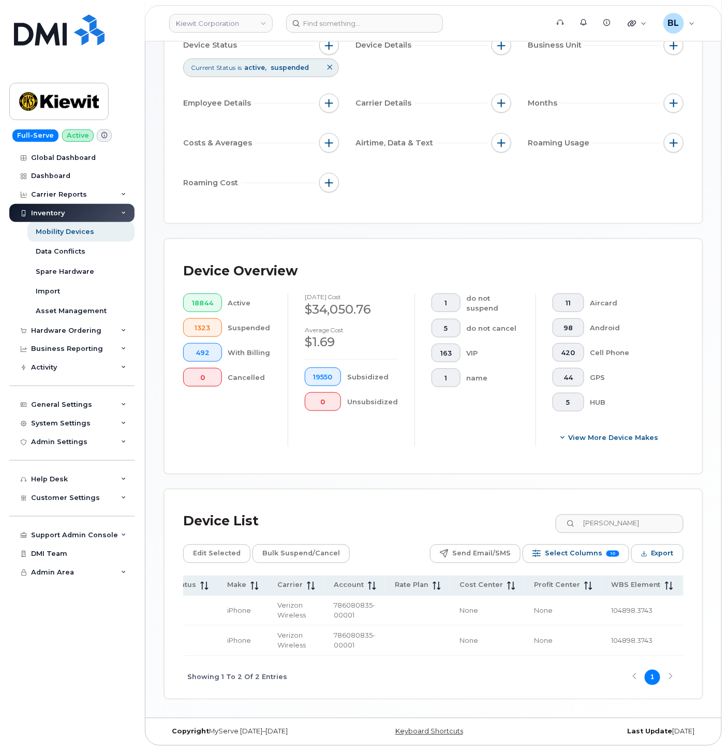
click at [578, 674] on div "Showing 1 To 2 Of 2 Entries 1" at bounding box center [433, 677] width 501 height 43
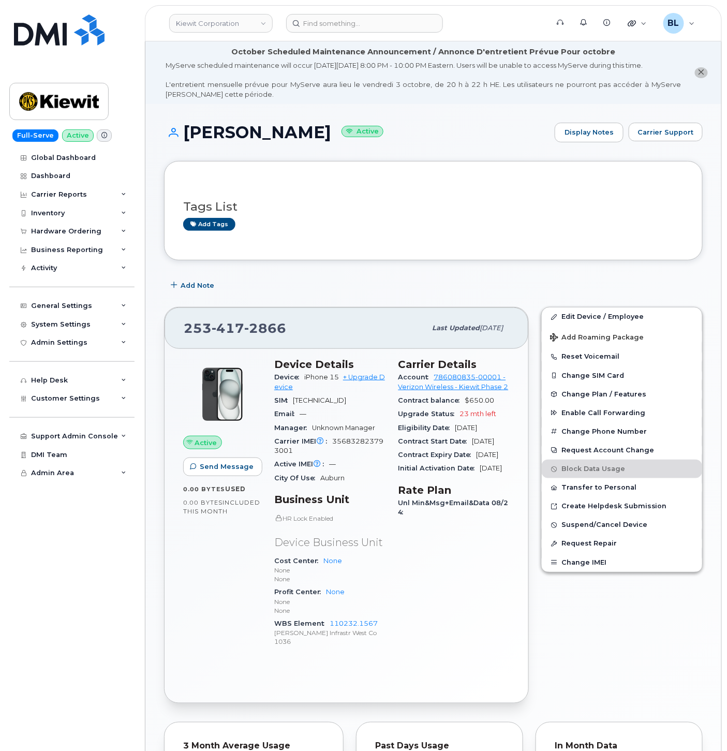
click at [363, 451] on span "356832823793001" at bounding box center [328, 445] width 109 height 17
copy span "356832823793001"
